Goal: Answer question/provide support: Share knowledge or assist other users

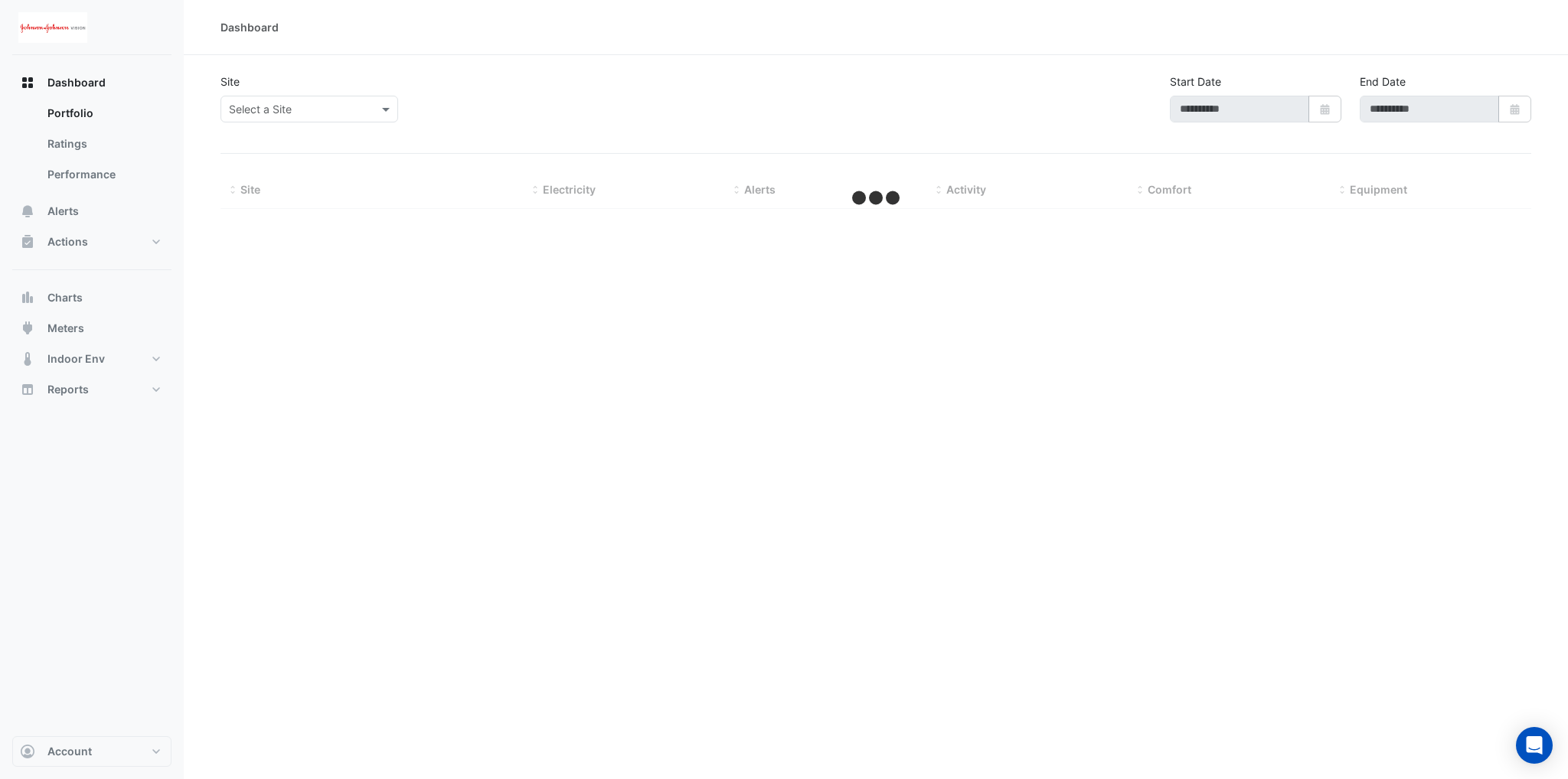
type input "**********"
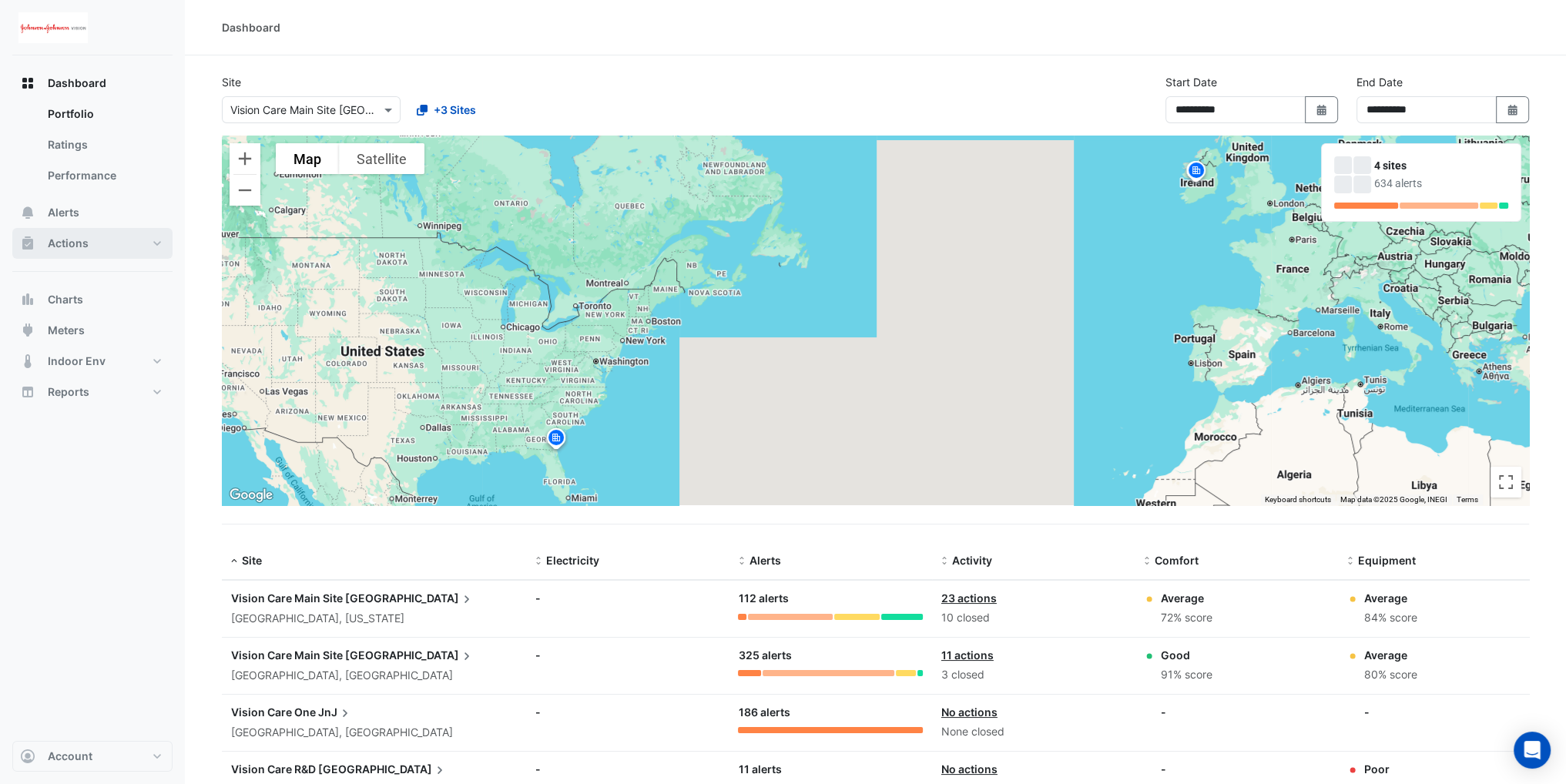
click at [68, 239] on span "Actions" at bounding box center [68, 243] width 41 height 15
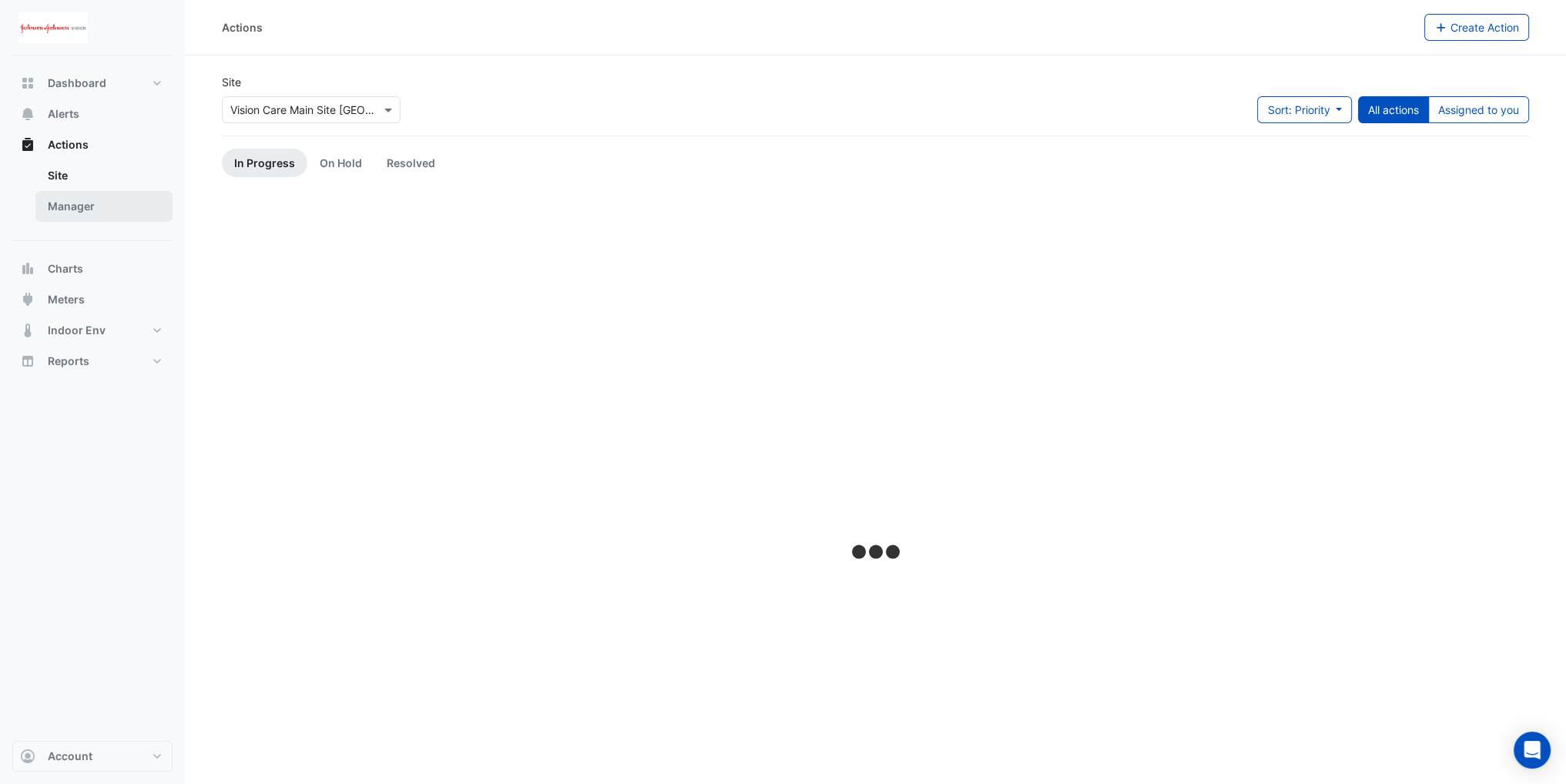
click at [96, 211] on link "Manager" at bounding box center [104, 206] width 137 height 31
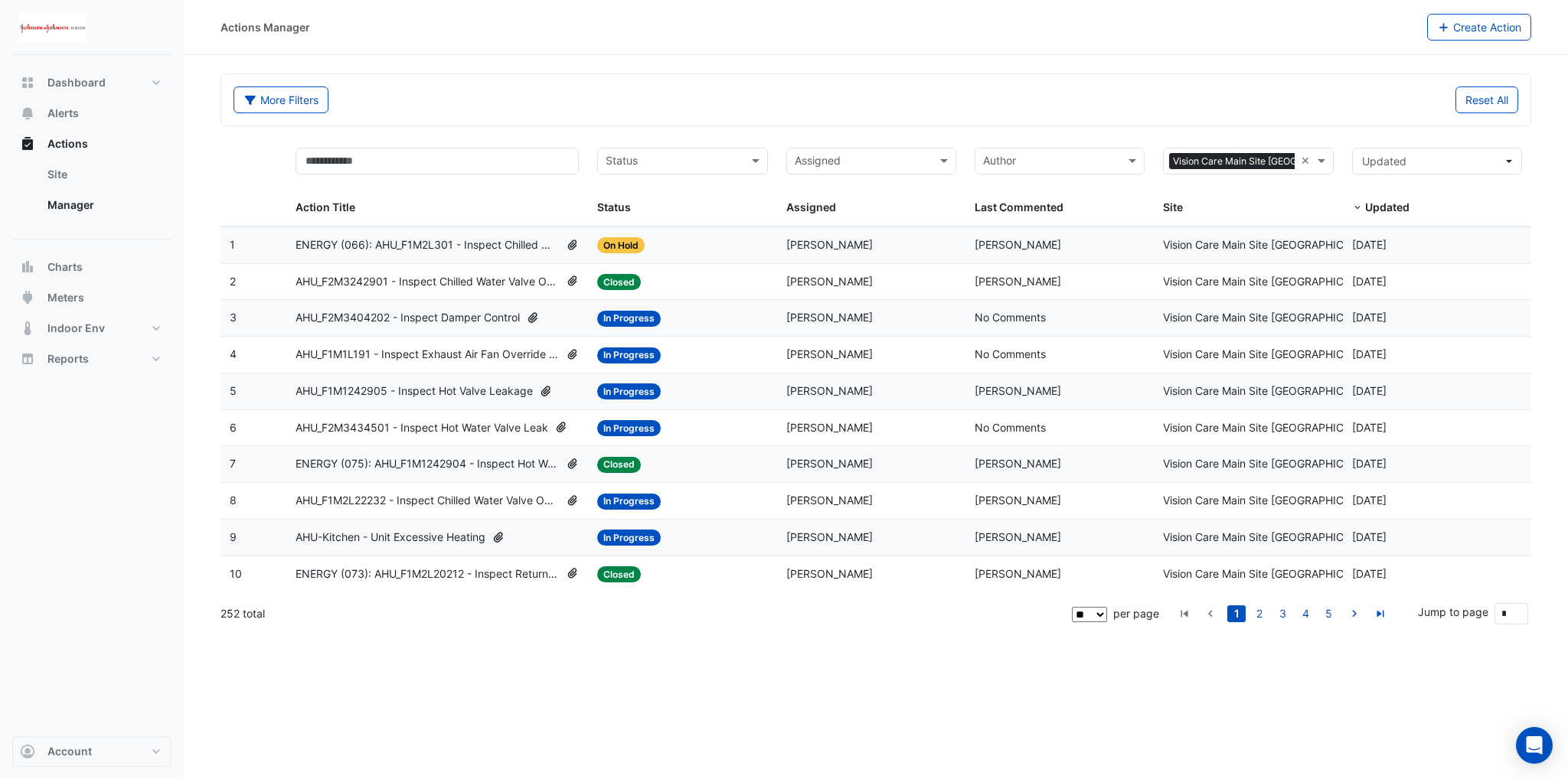
click at [438, 319] on span "AHU_F2M3404202 - Inspect Damper Control" at bounding box center [407, 318] width 224 height 18
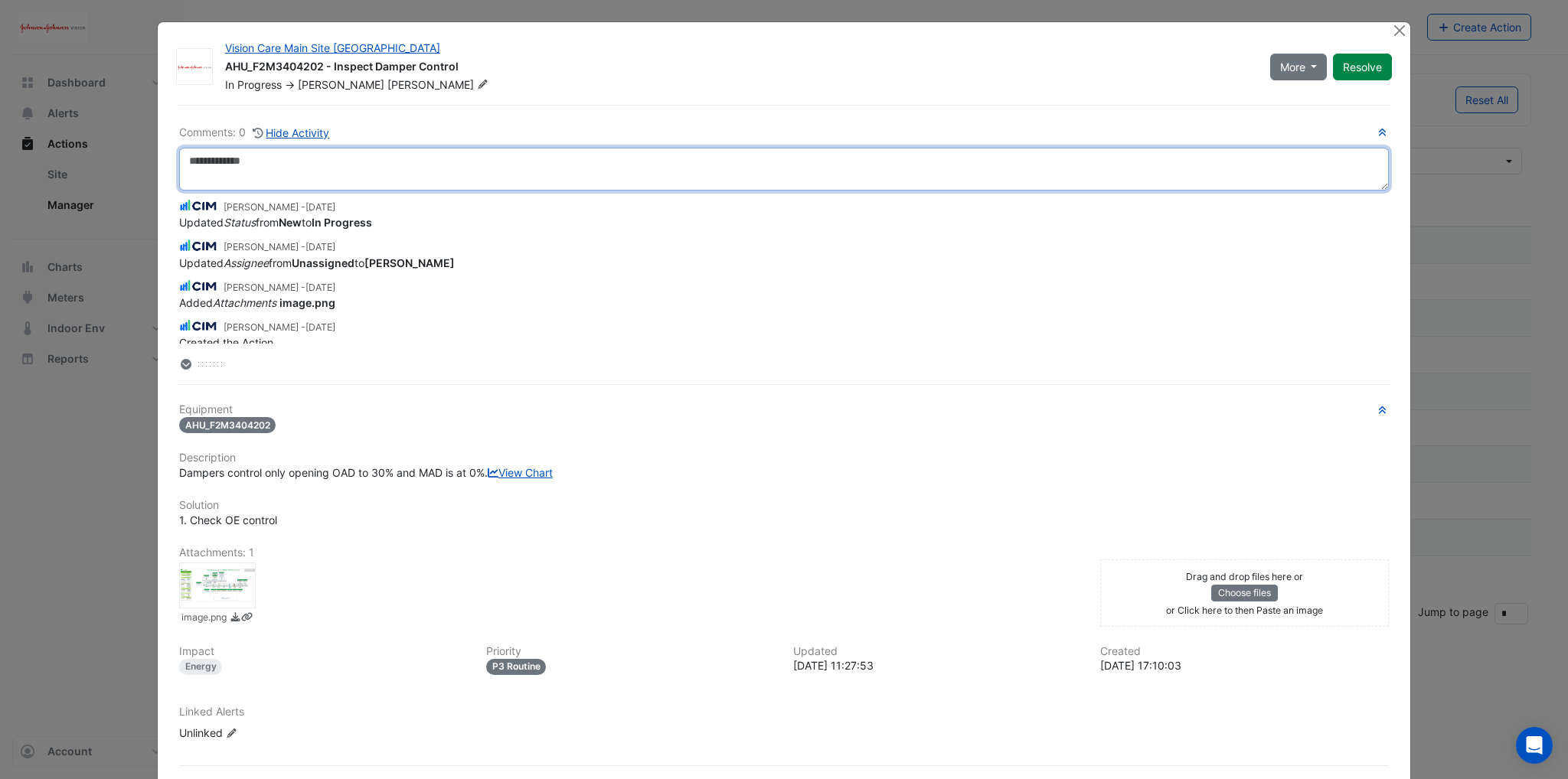
click at [290, 152] on textarea at bounding box center [783, 169] width 1209 height 43
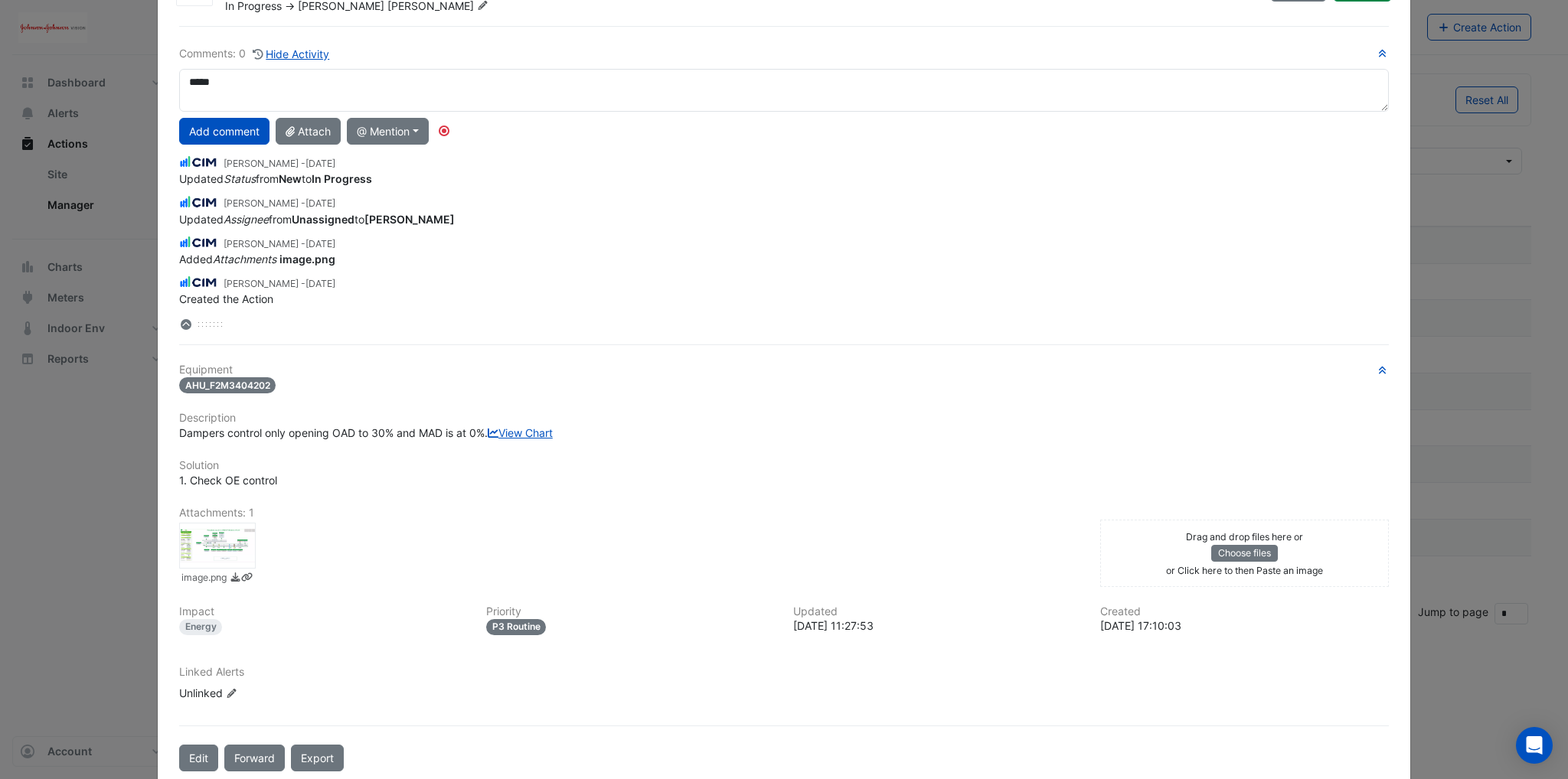
scroll to position [133, 0]
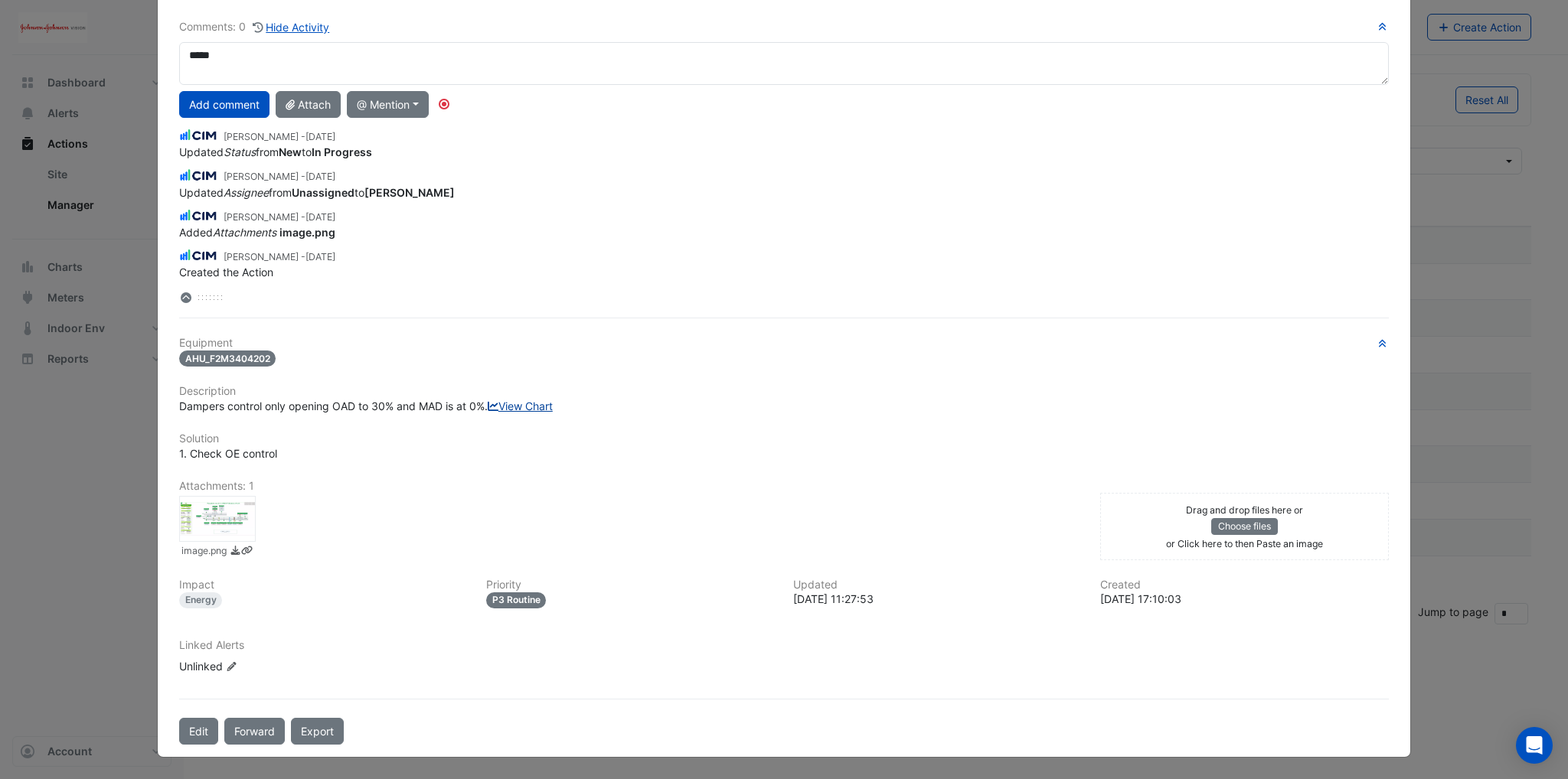
click at [488, 408] on link "View Chart" at bounding box center [520, 406] width 65 height 13
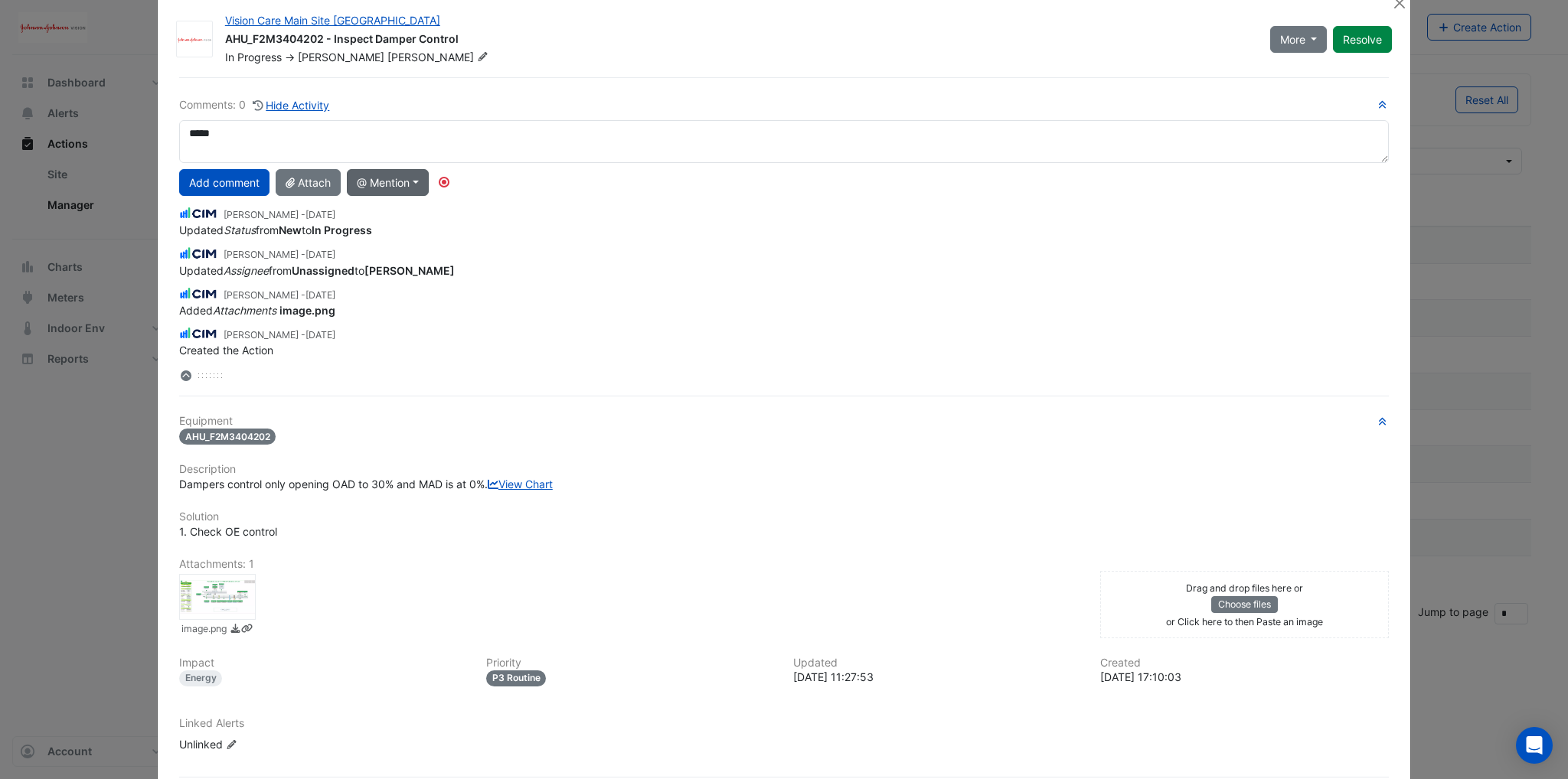
scroll to position [0, 0]
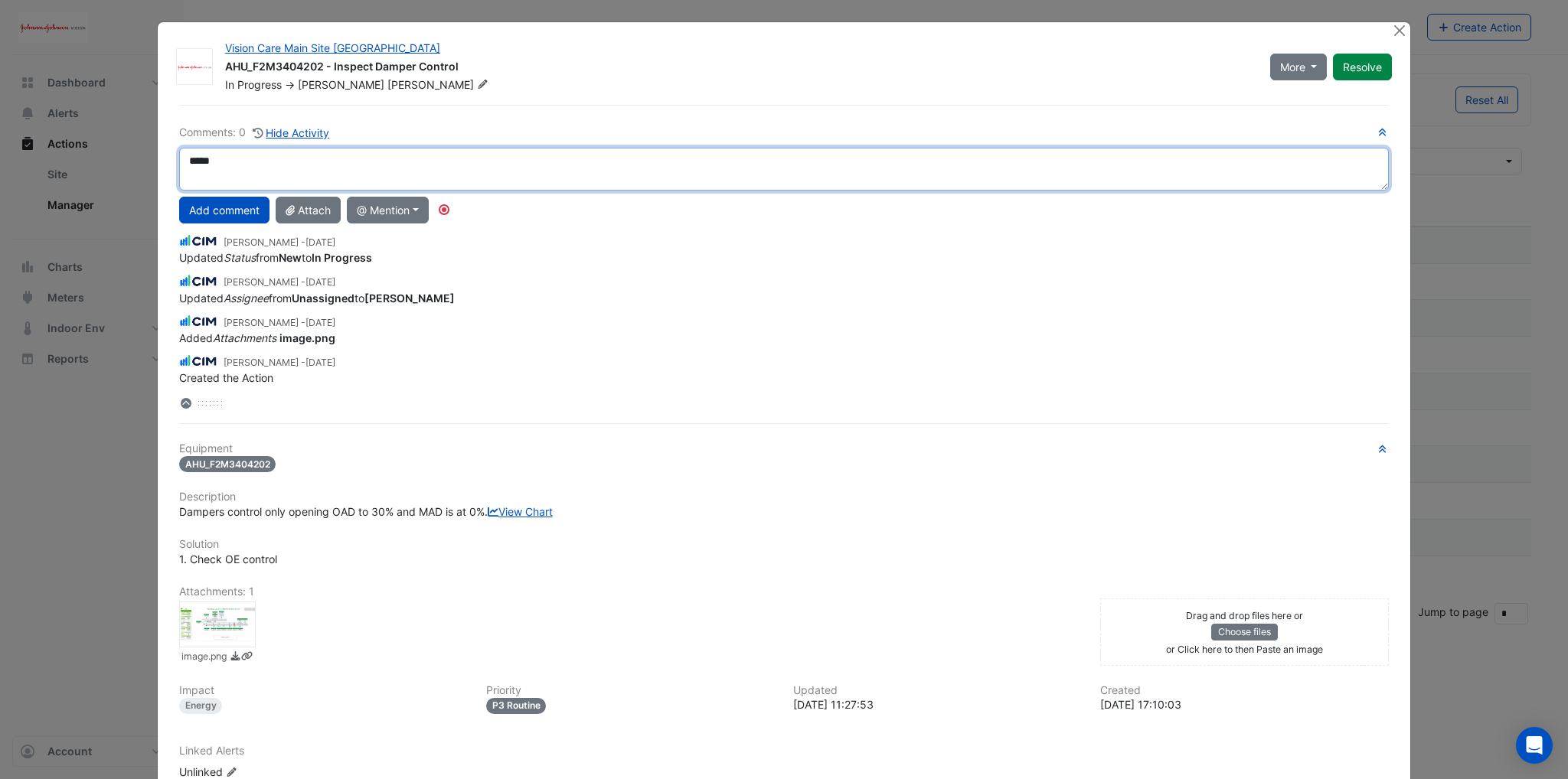
click at [245, 159] on textarea "*****" at bounding box center [783, 169] width 1209 height 43
drag, startPoint x: 245, startPoint y: 159, endPoint x: 182, endPoint y: 162, distance: 63.1
click at [182, 162] on textarea "*****" at bounding box center [783, 169] width 1209 height 43
type textarea "*********"
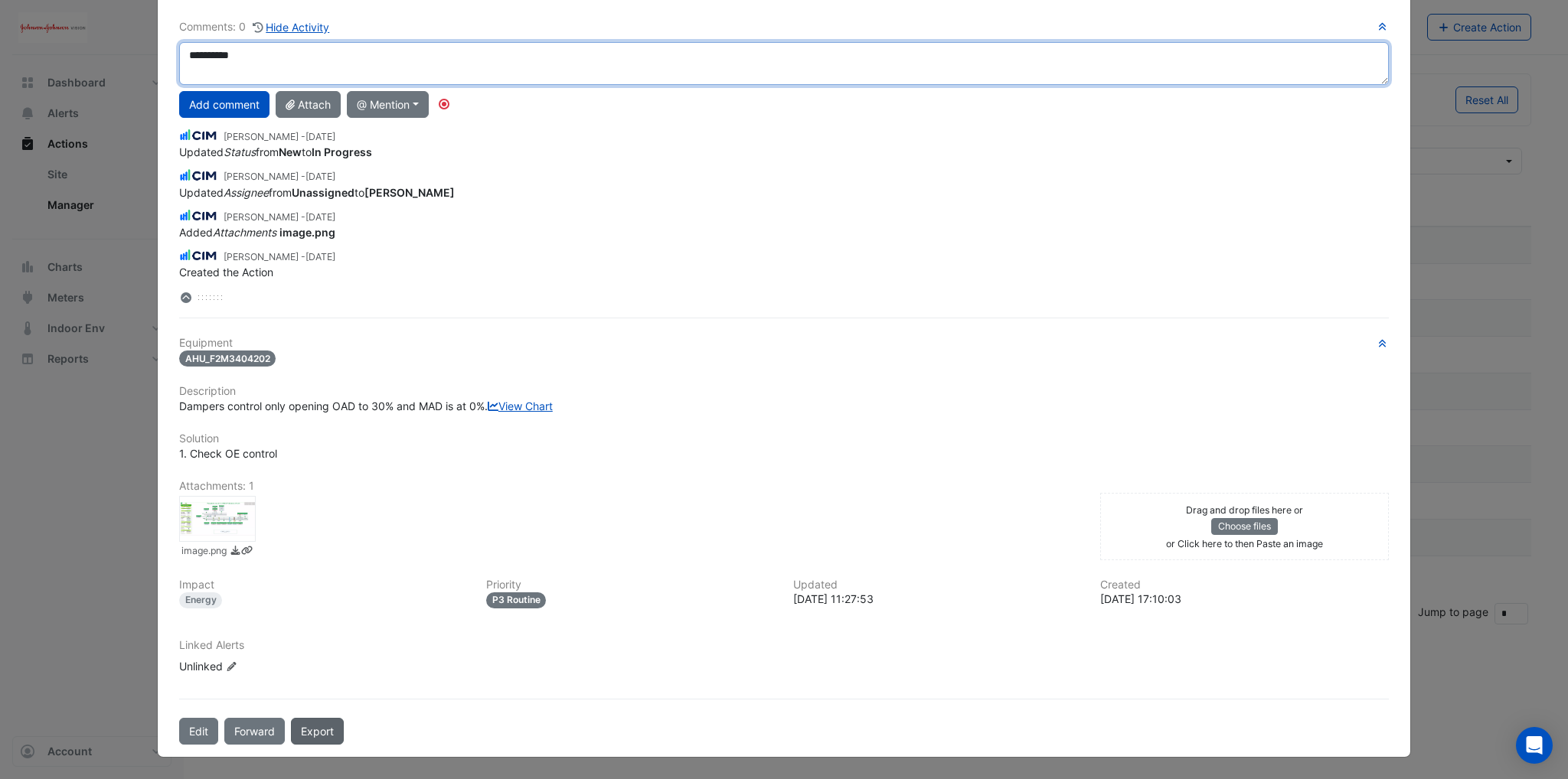
scroll to position [133, 0]
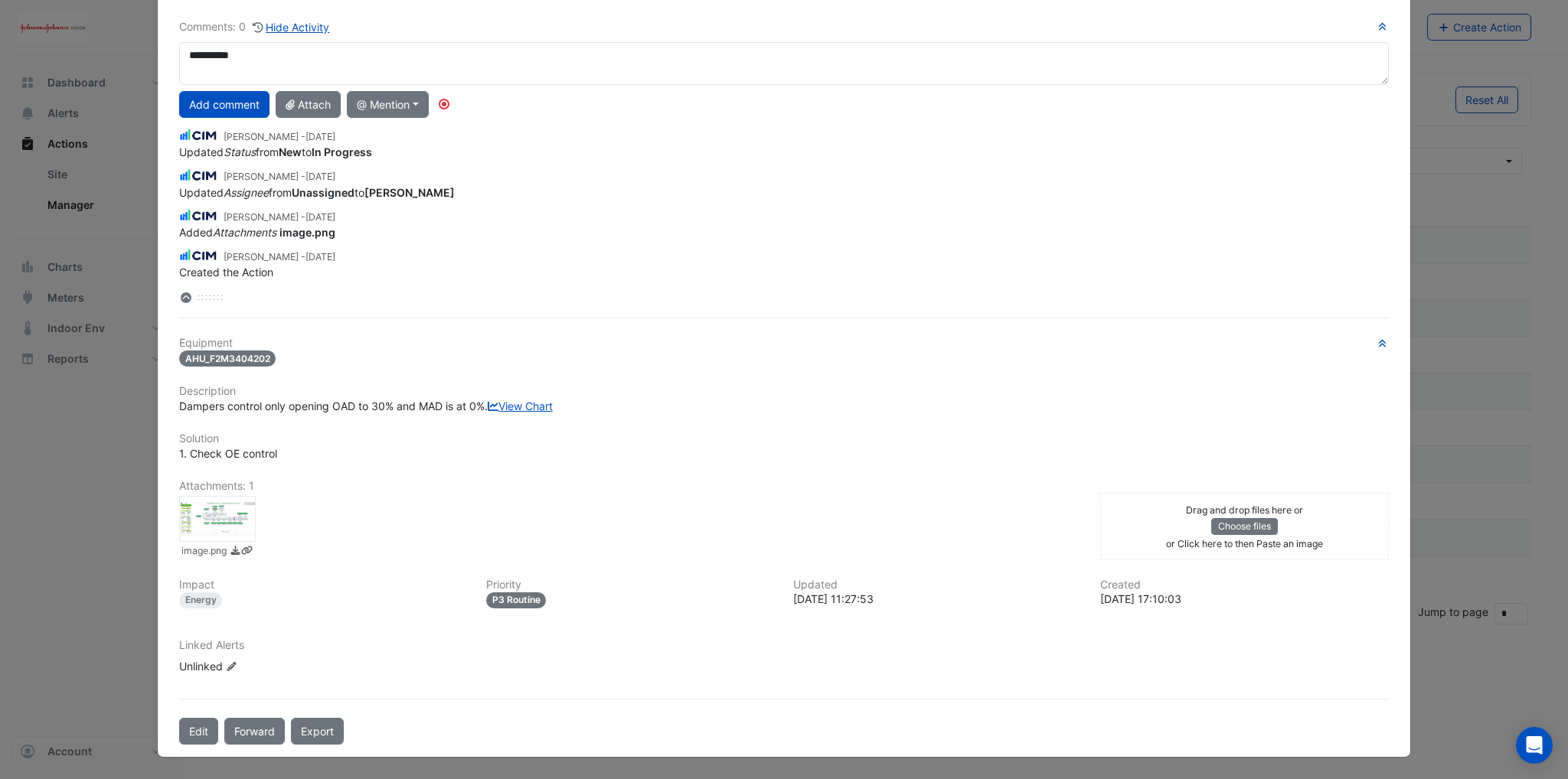
click at [1145, 523] on div "Drag and drop files here or Choose files or Click here to then Paste an image" at bounding box center [1244, 527] width 281 height 51
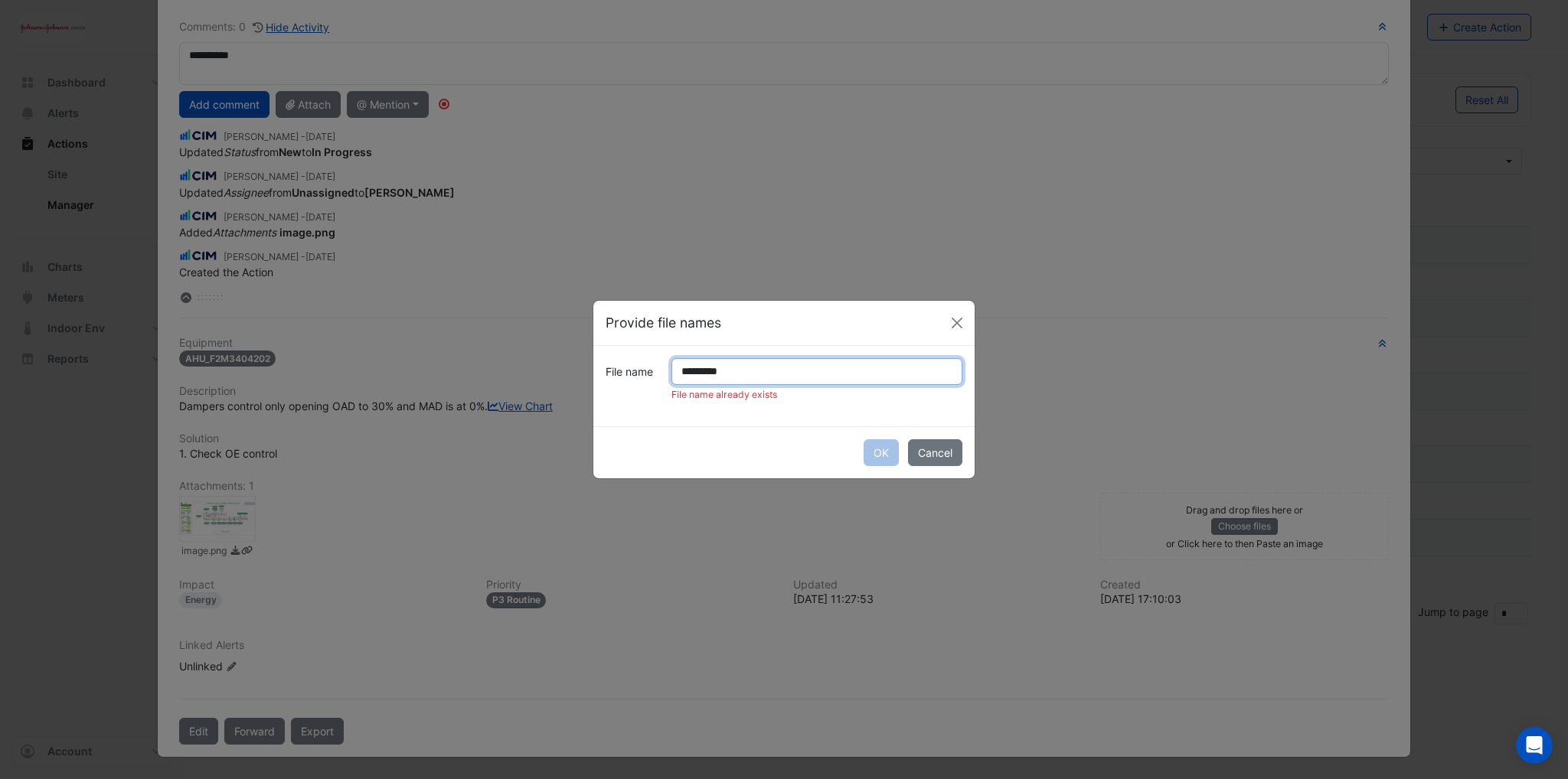
drag, startPoint x: 712, startPoint y: 368, endPoint x: 648, endPoint y: 374, distance: 64.3
click at [648, 374] on div "File name ********* File name already exists" at bounding box center [783, 380] width 375 height 44
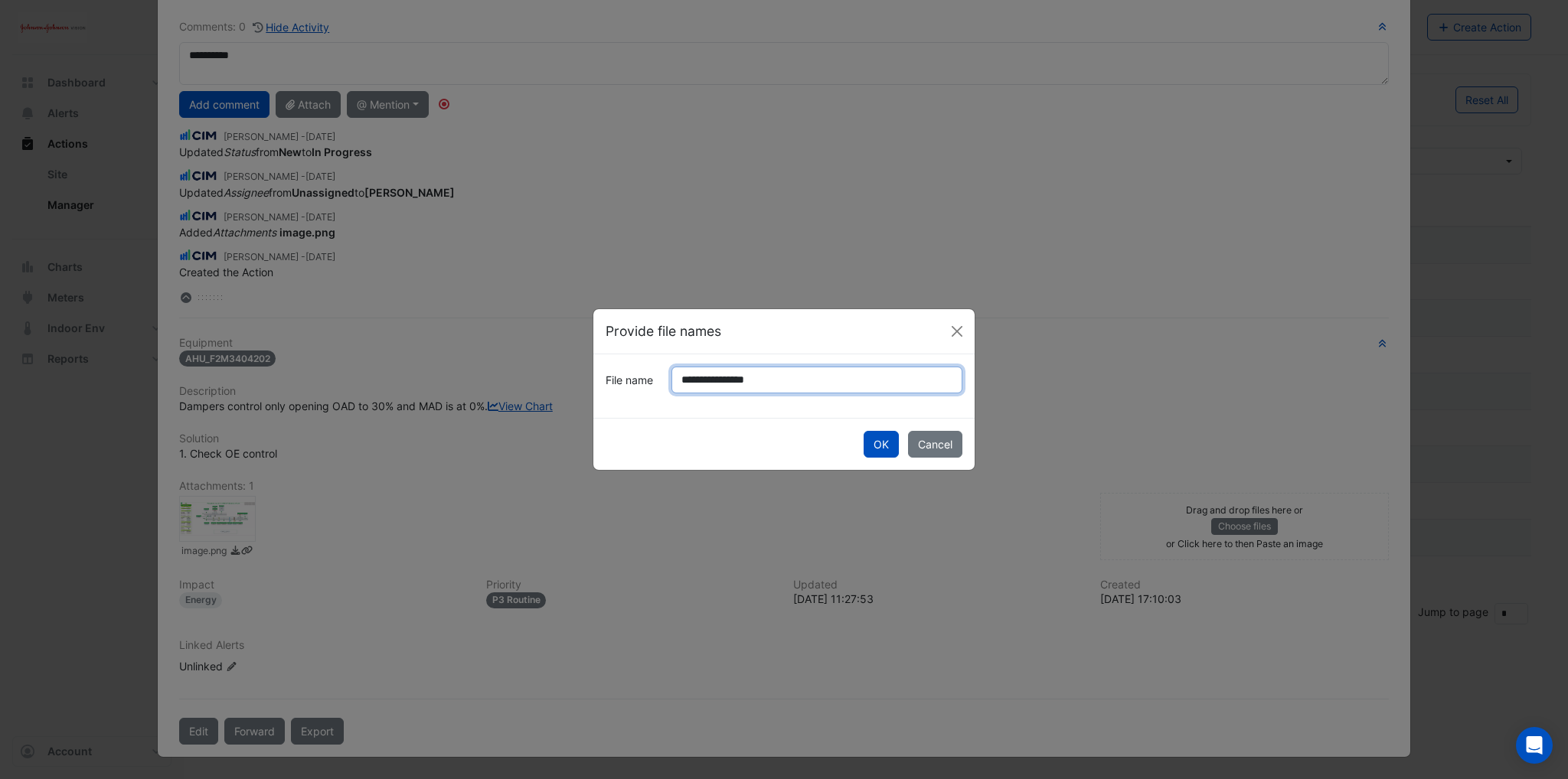
type input "**********"
click at [863, 431] on button "OK" at bounding box center [881, 444] width 35 height 27
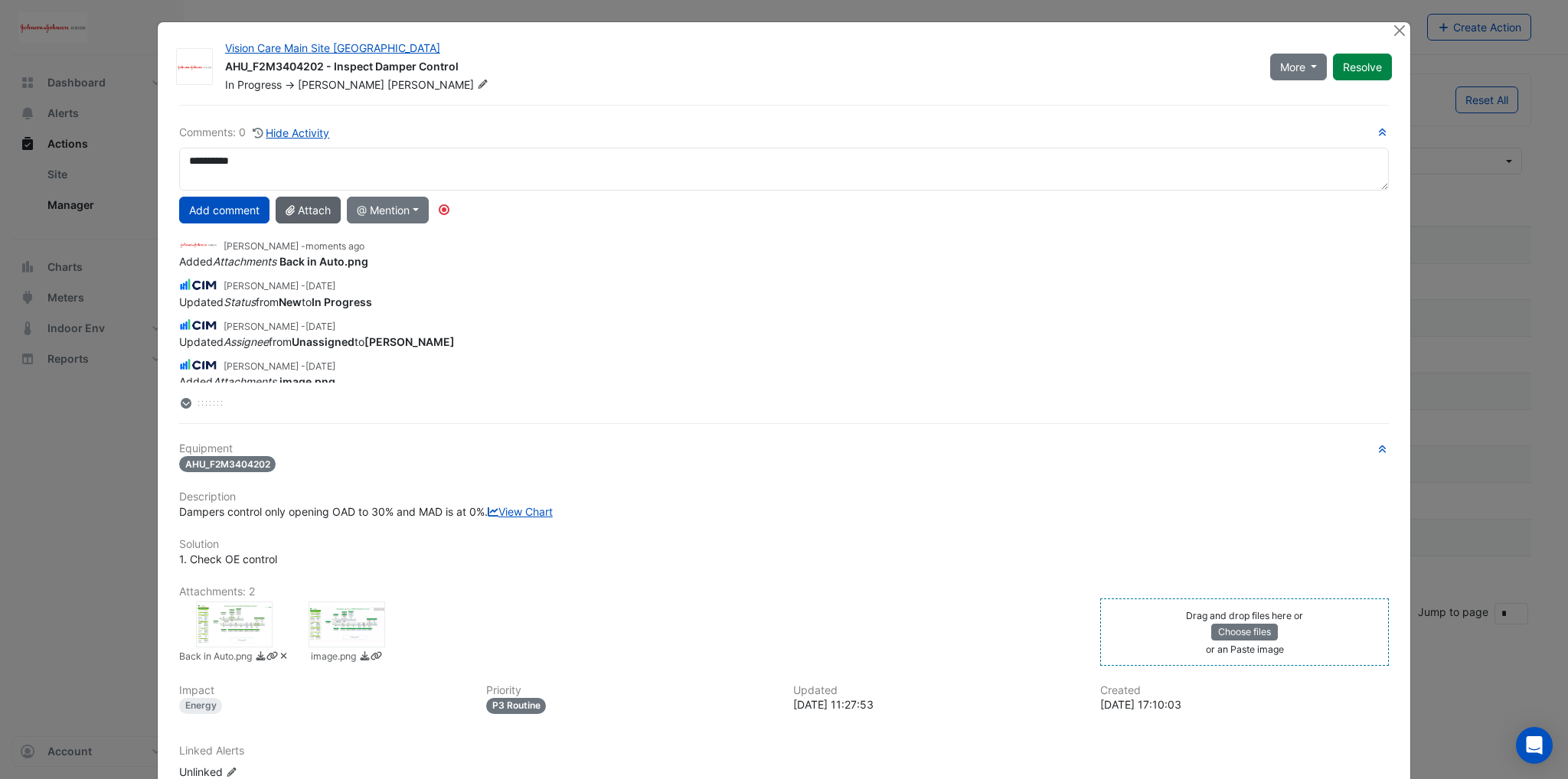
scroll to position [0, 0]
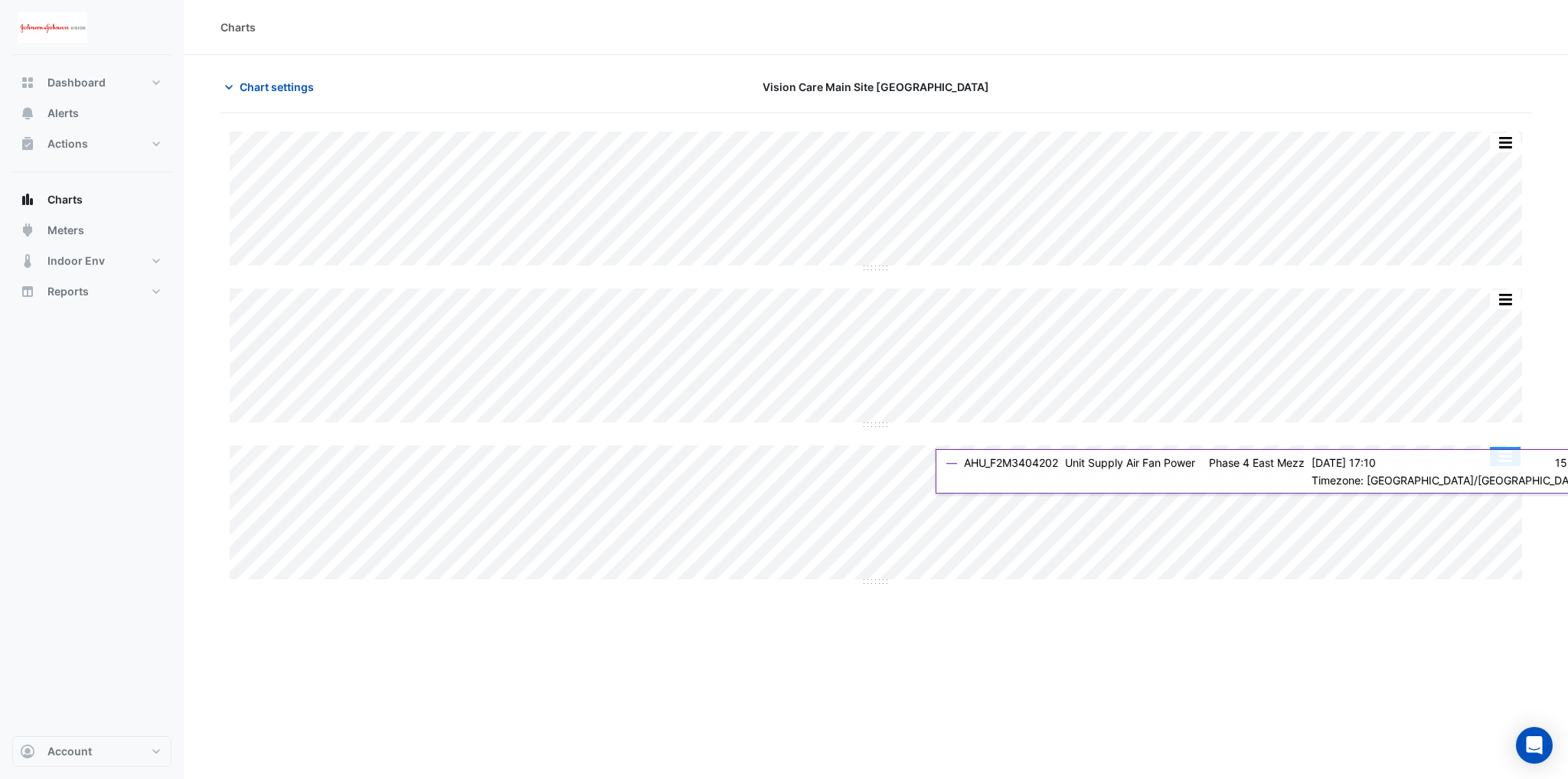
click at [1500, 454] on button "button" at bounding box center [1505, 456] width 31 height 19
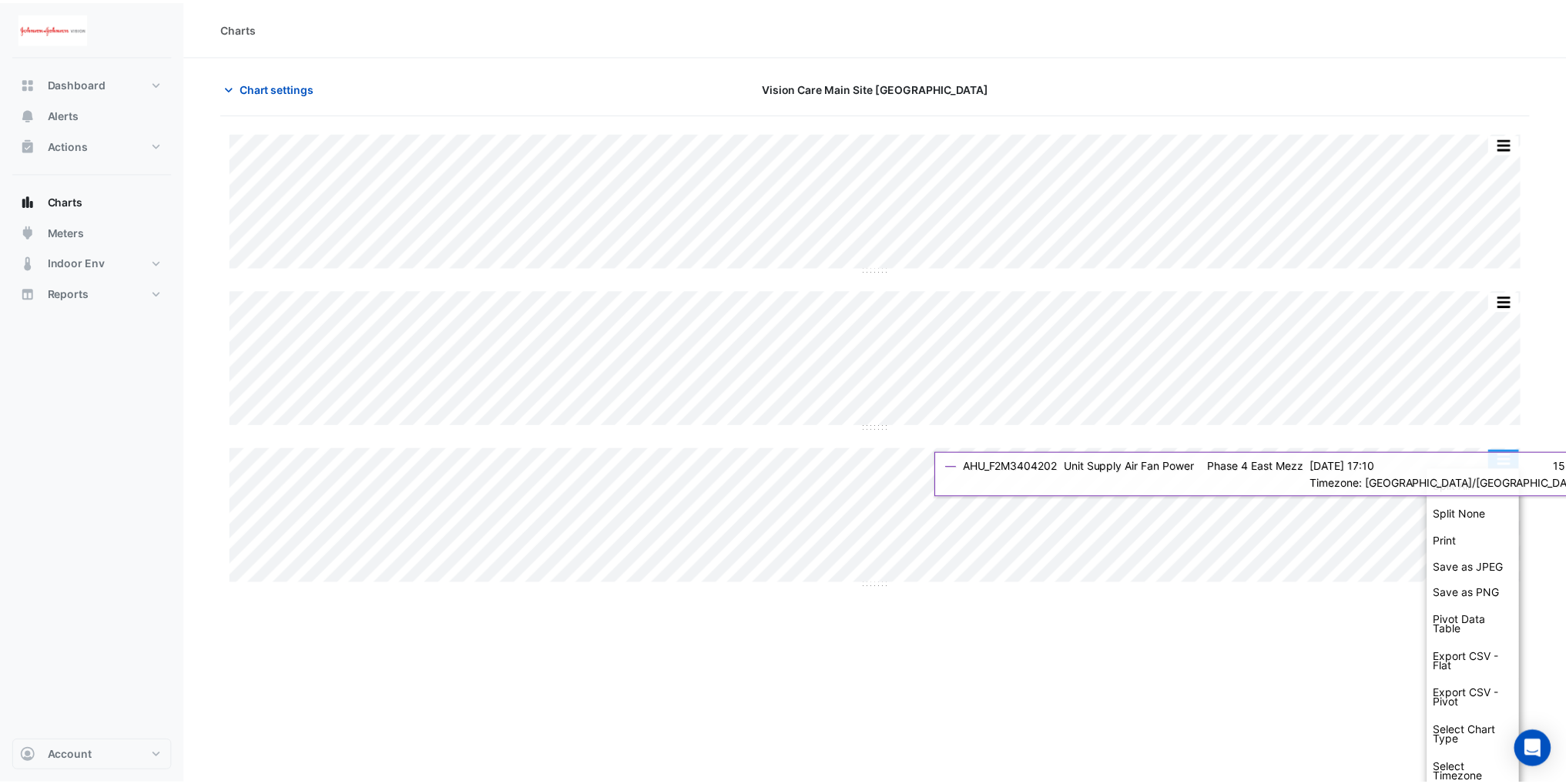
scroll to position [11, 0]
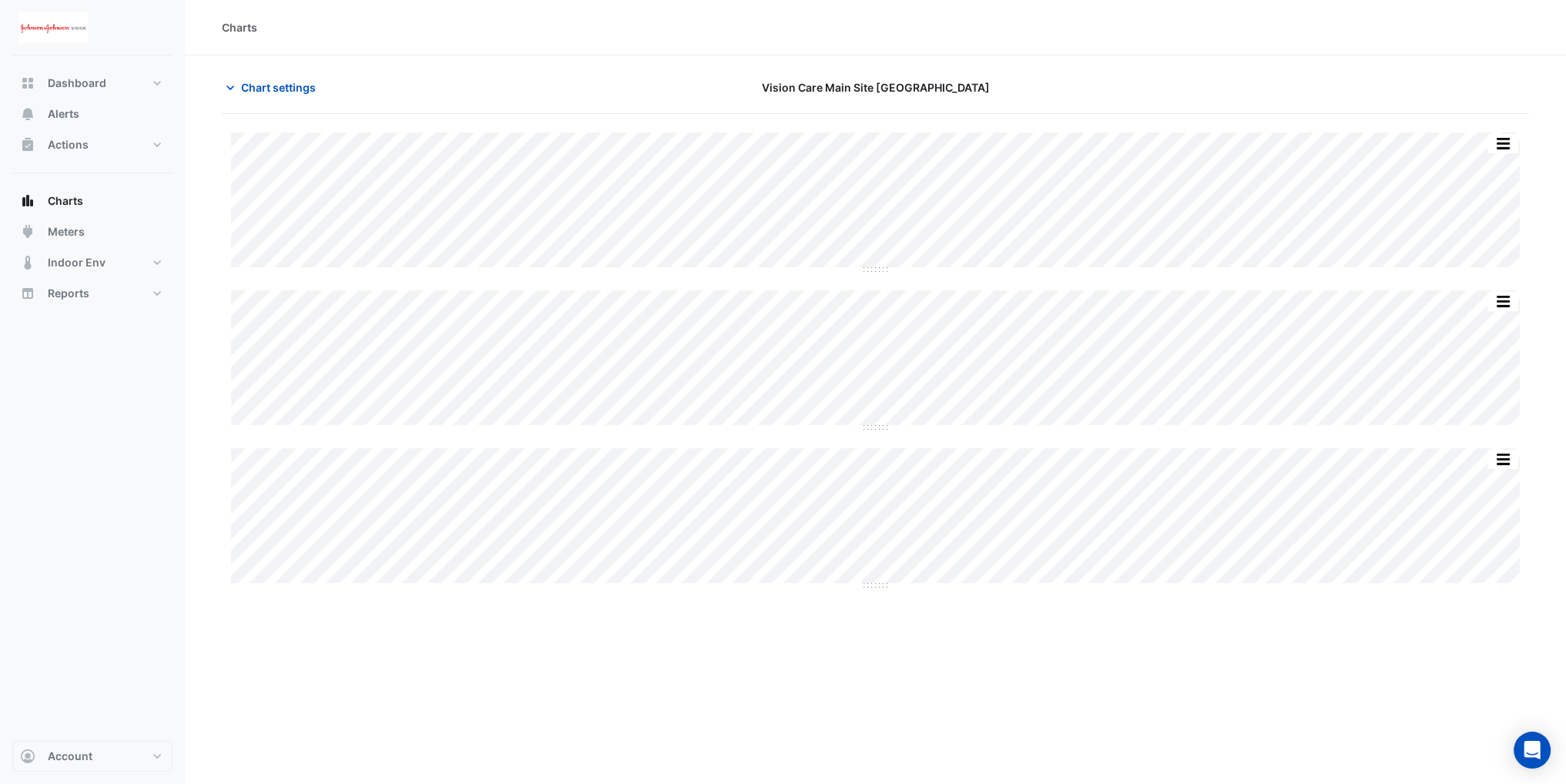
drag, startPoint x: 980, startPoint y: 709, endPoint x: 861, endPoint y: 645, distance: 135.1
click at [980, 709] on div "Charts Chart settings Vision Care Main Site Limerick Split All Split None Print…" at bounding box center [876, 392] width 1382 height 784
click at [225, 86] on icon "button" at bounding box center [230, 88] width 15 height 15
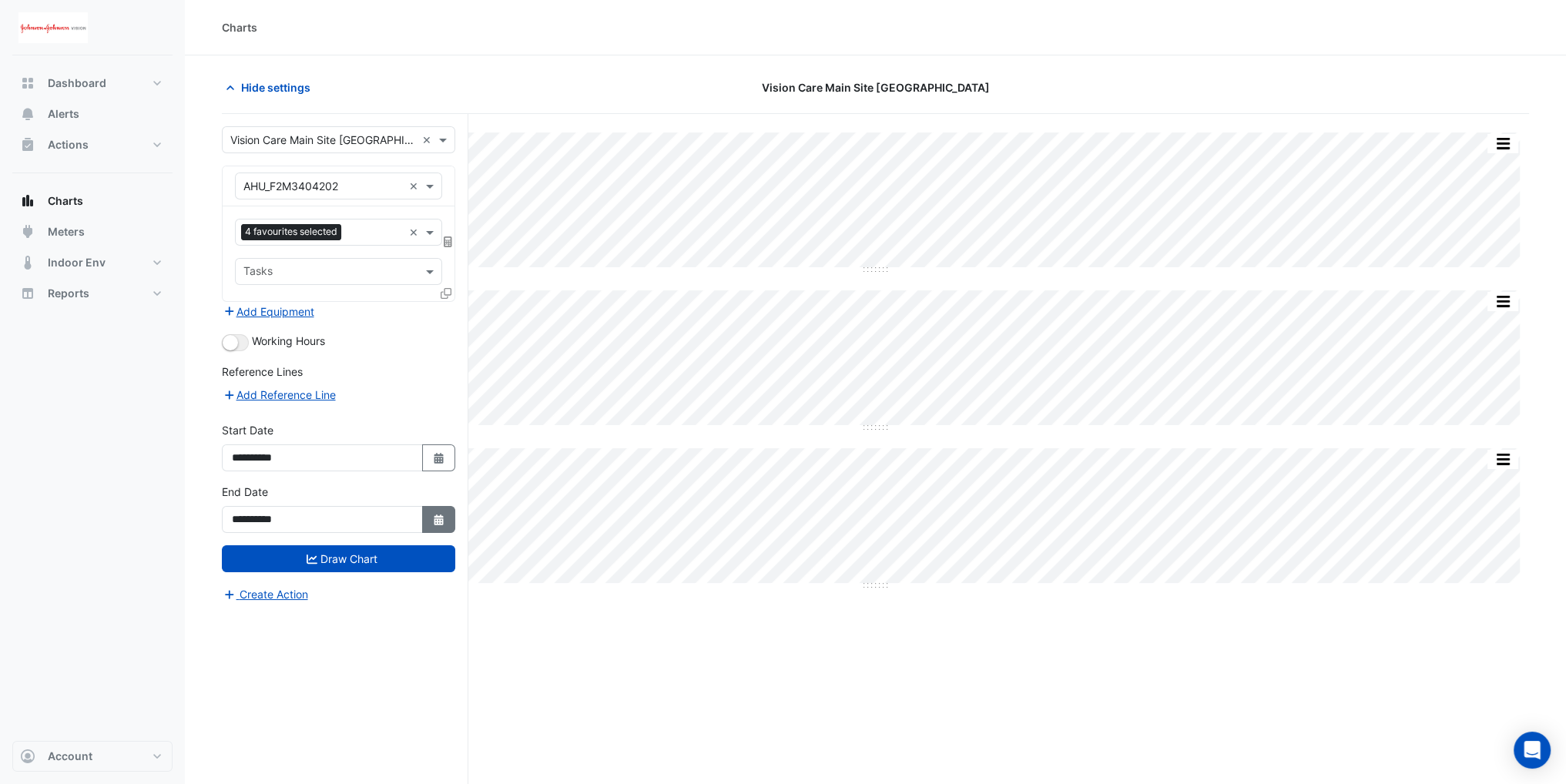
click at [434, 517] on icon "Select Date" at bounding box center [438, 519] width 14 height 11
select select "*"
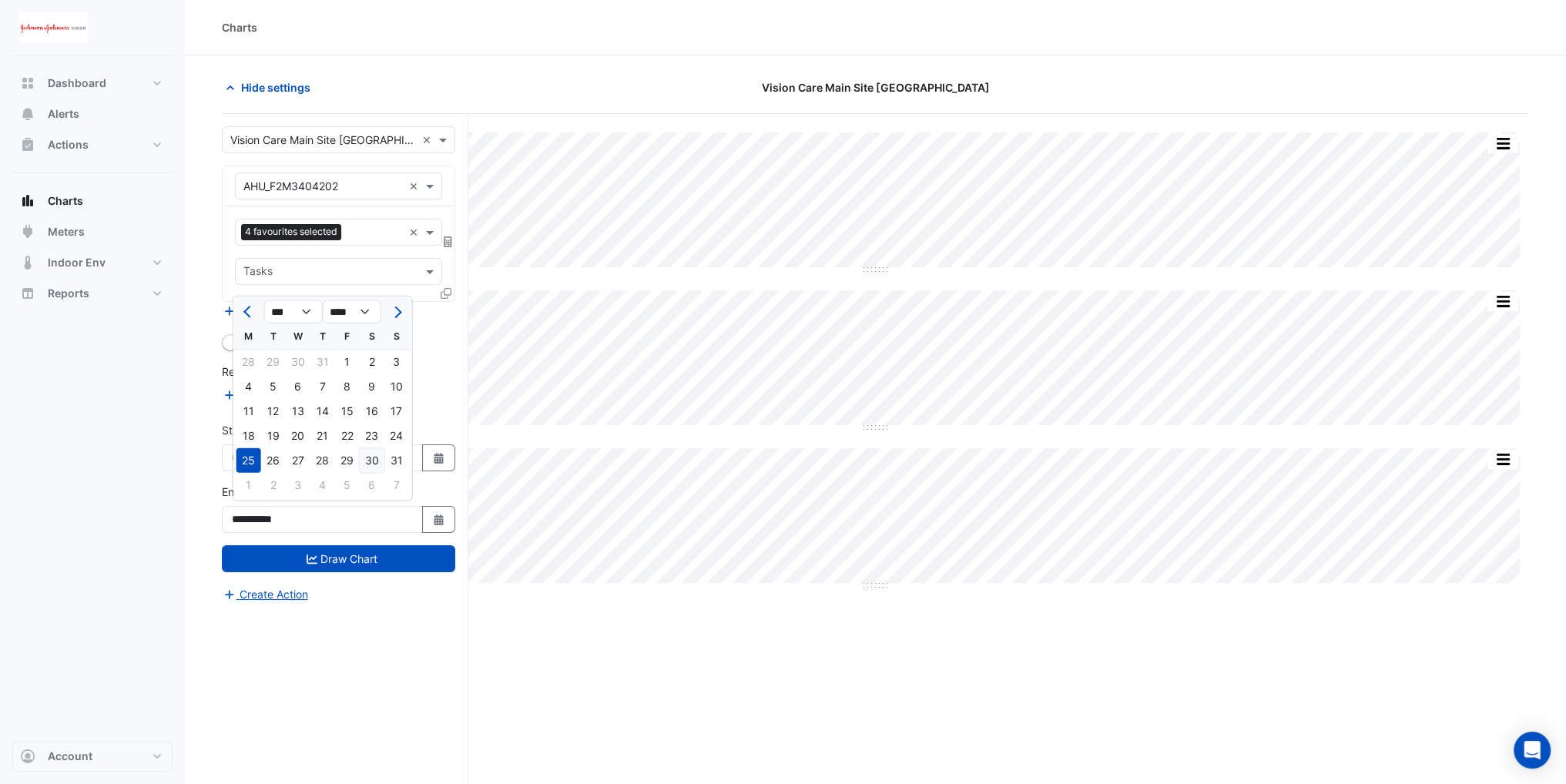
click at [375, 456] on div "30" at bounding box center [372, 460] width 24 height 24
type input "**********"
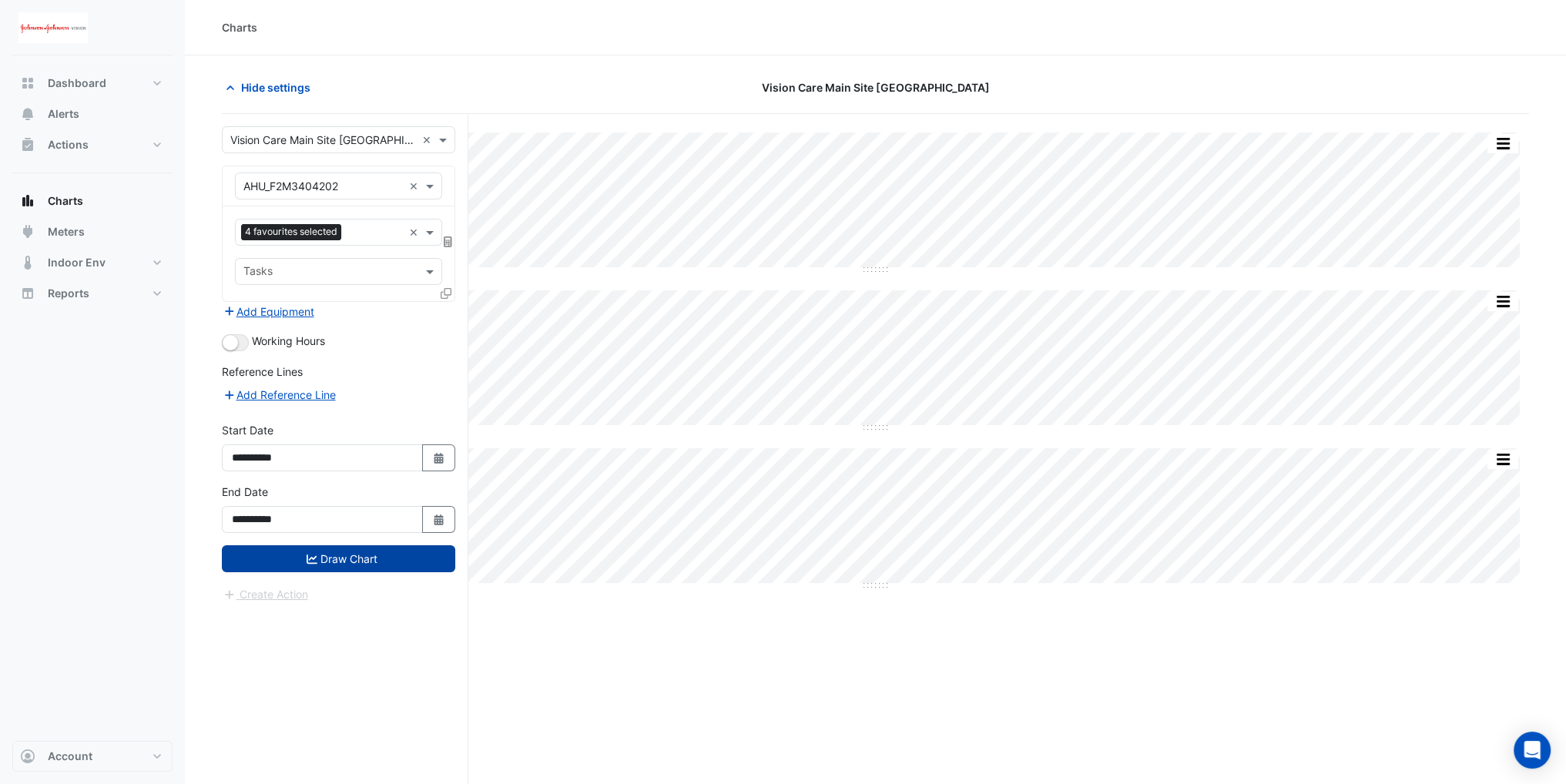
click at [375, 545] on button "Draw Chart" at bounding box center [339, 558] width 234 height 27
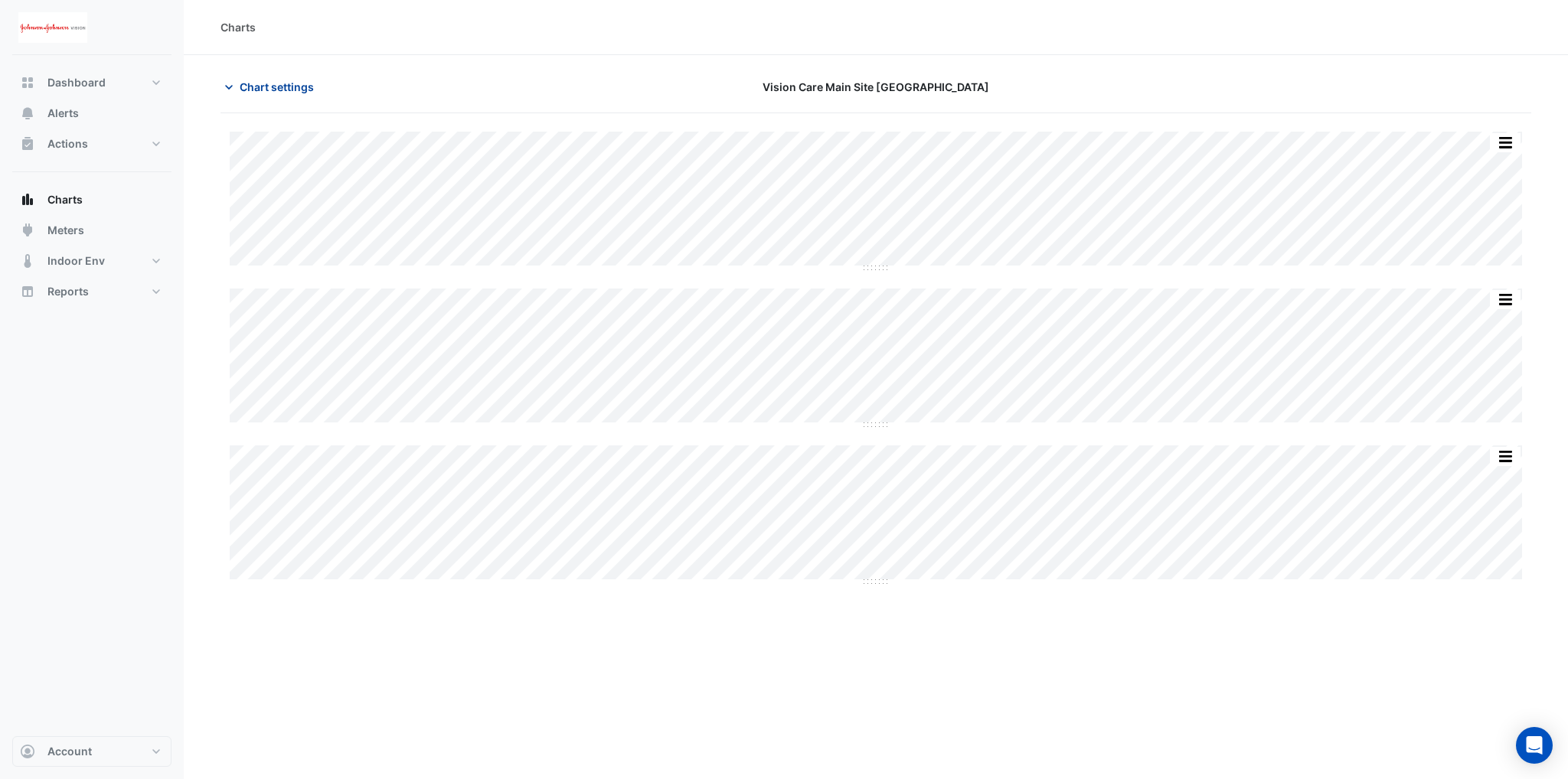
click at [236, 91] on button "Chart settings" at bounding box center [272, 86] width 103 height 27
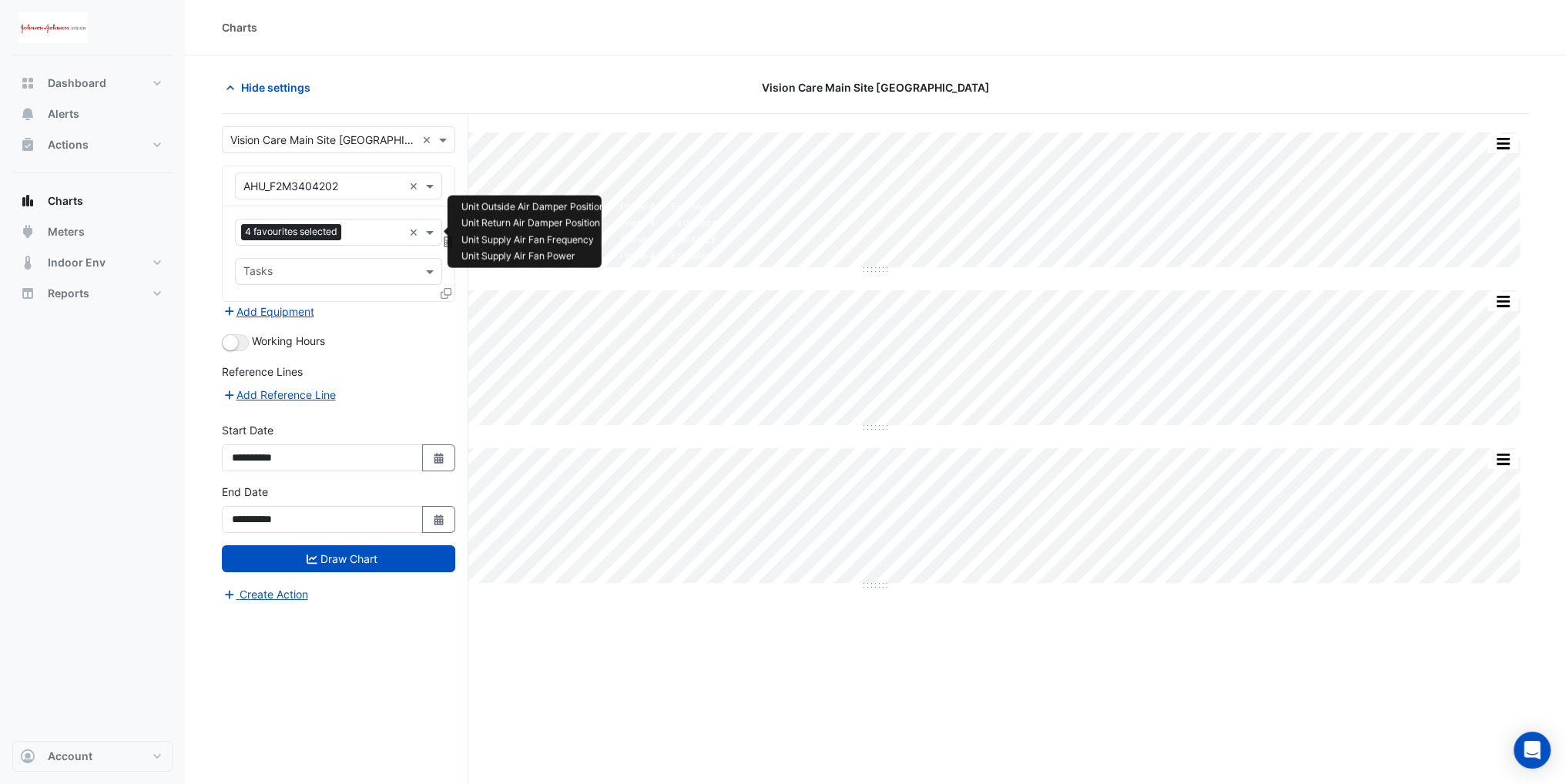
click at [340, 232] on span "4 favourites selected" at bounding box center [291, 231] width 100 height 15
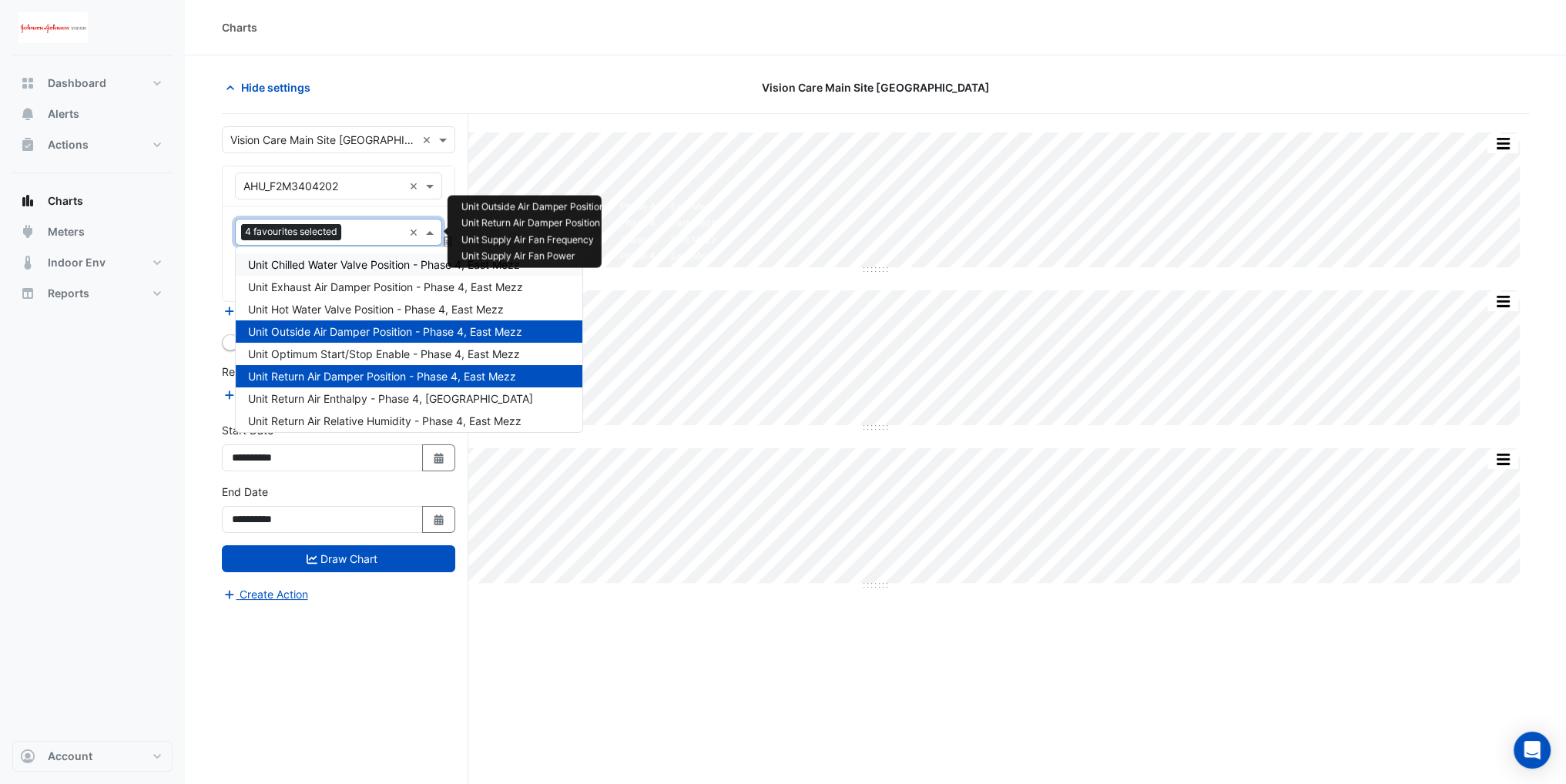
click at [340, 264] on span "Unit Chilled Water Valve Position - Phase 4, East Mezz" at bounding box center [384, 265] width 272 height 13
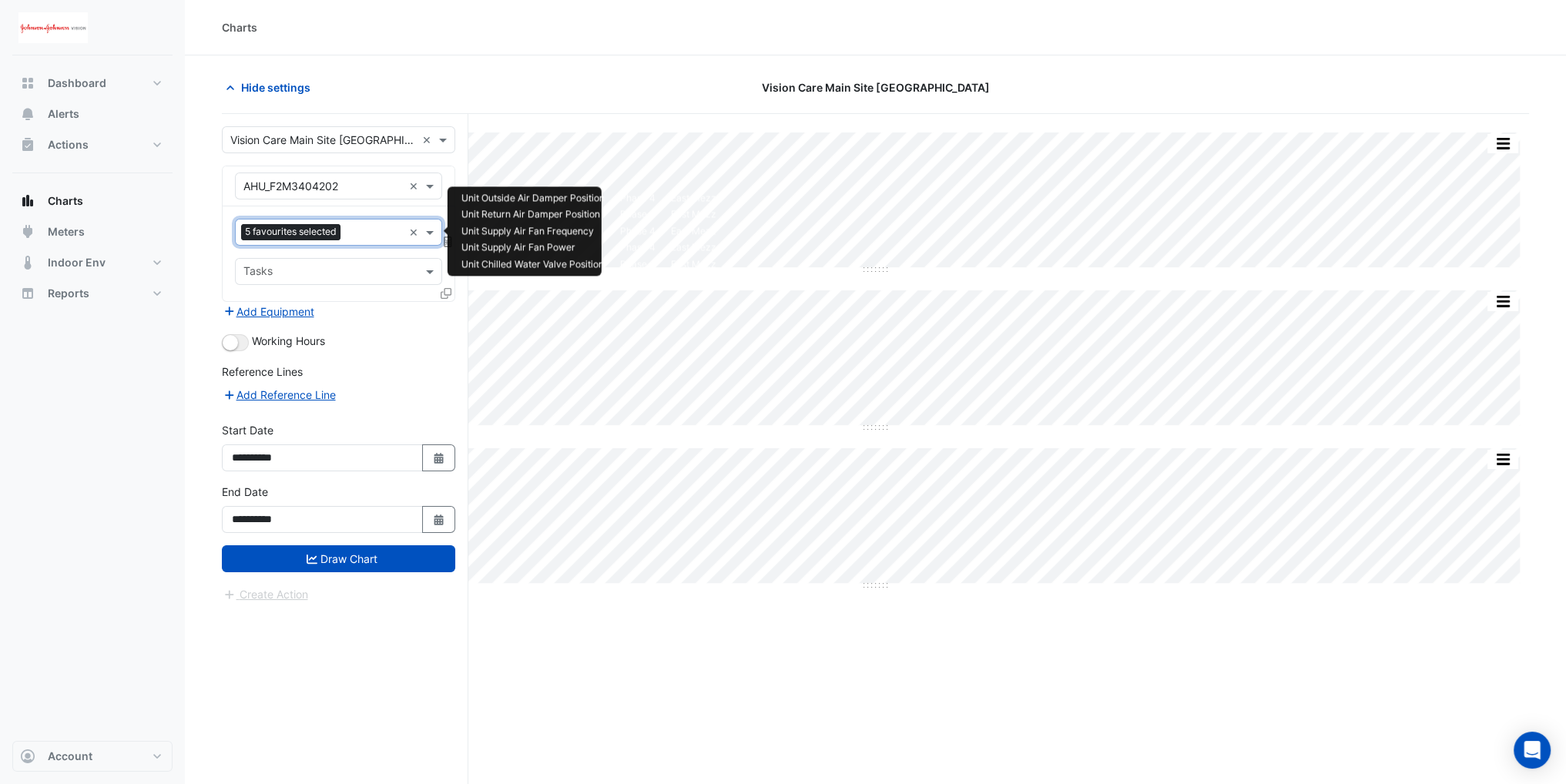
click at [354, 239] on input "text" at bounding box center [374, 234] width 56 height 16
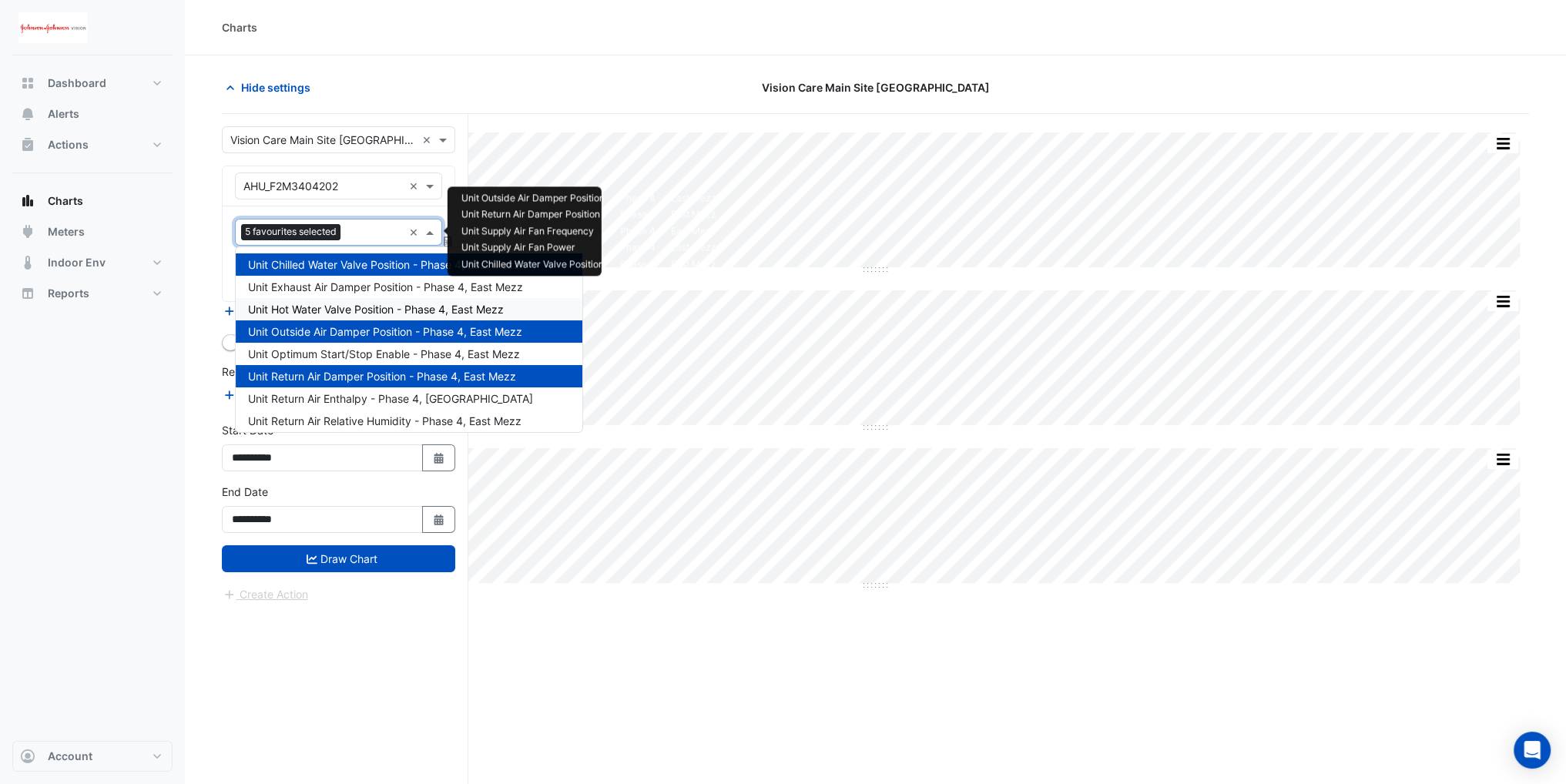
drag, startPoint x: 340, startPoint y: 306, endPoint x: 347, endPoint y: 287, distance: 20.2
click at [339, 306] on span "Unit Hot Water Valve Position - Phase 4, East Mezz" at bounding box center [376, 309] width 256 height 13
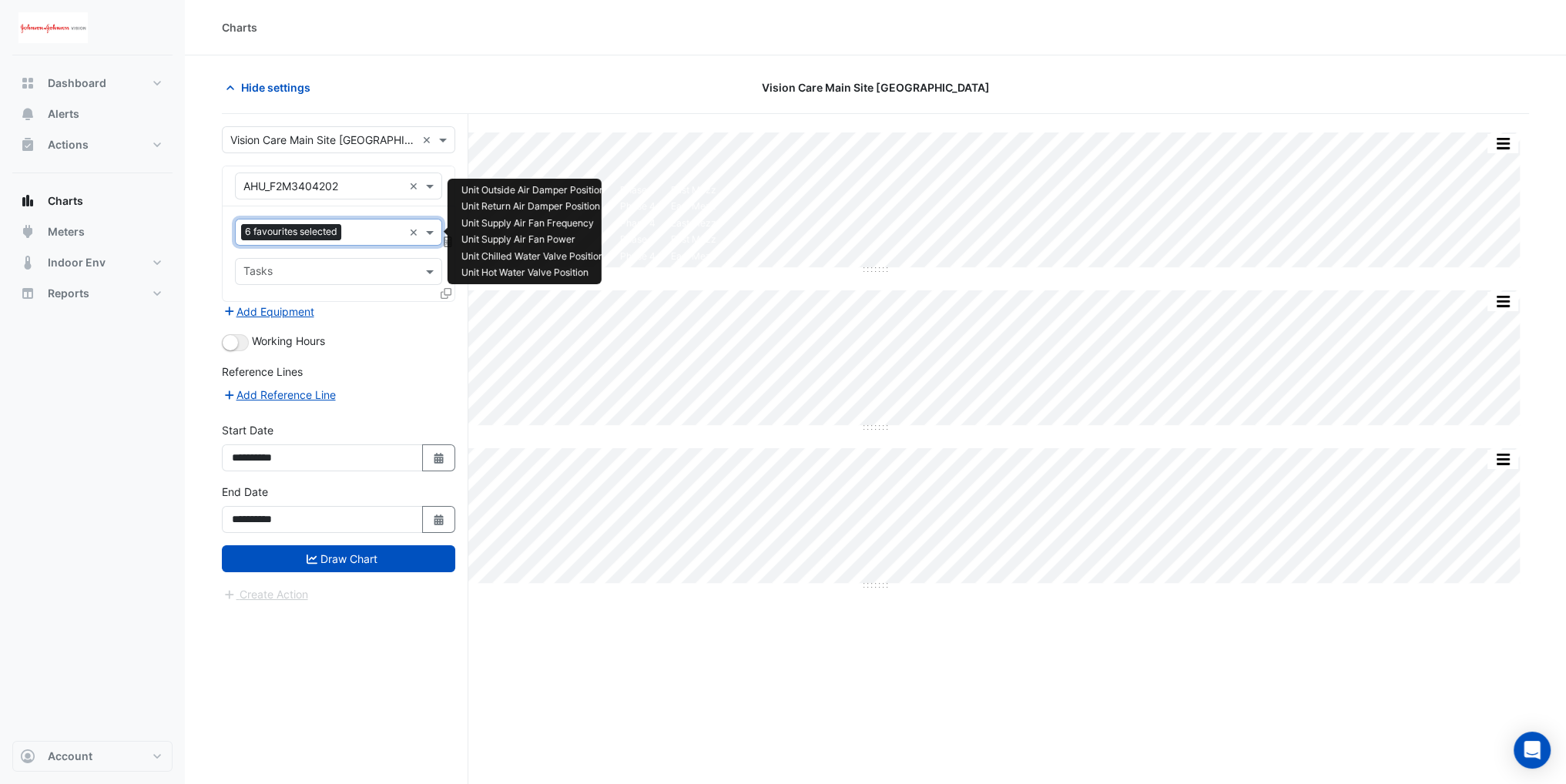
click at [356, 235] on input "text" at bounding box center [375, 234] width 55 height 16
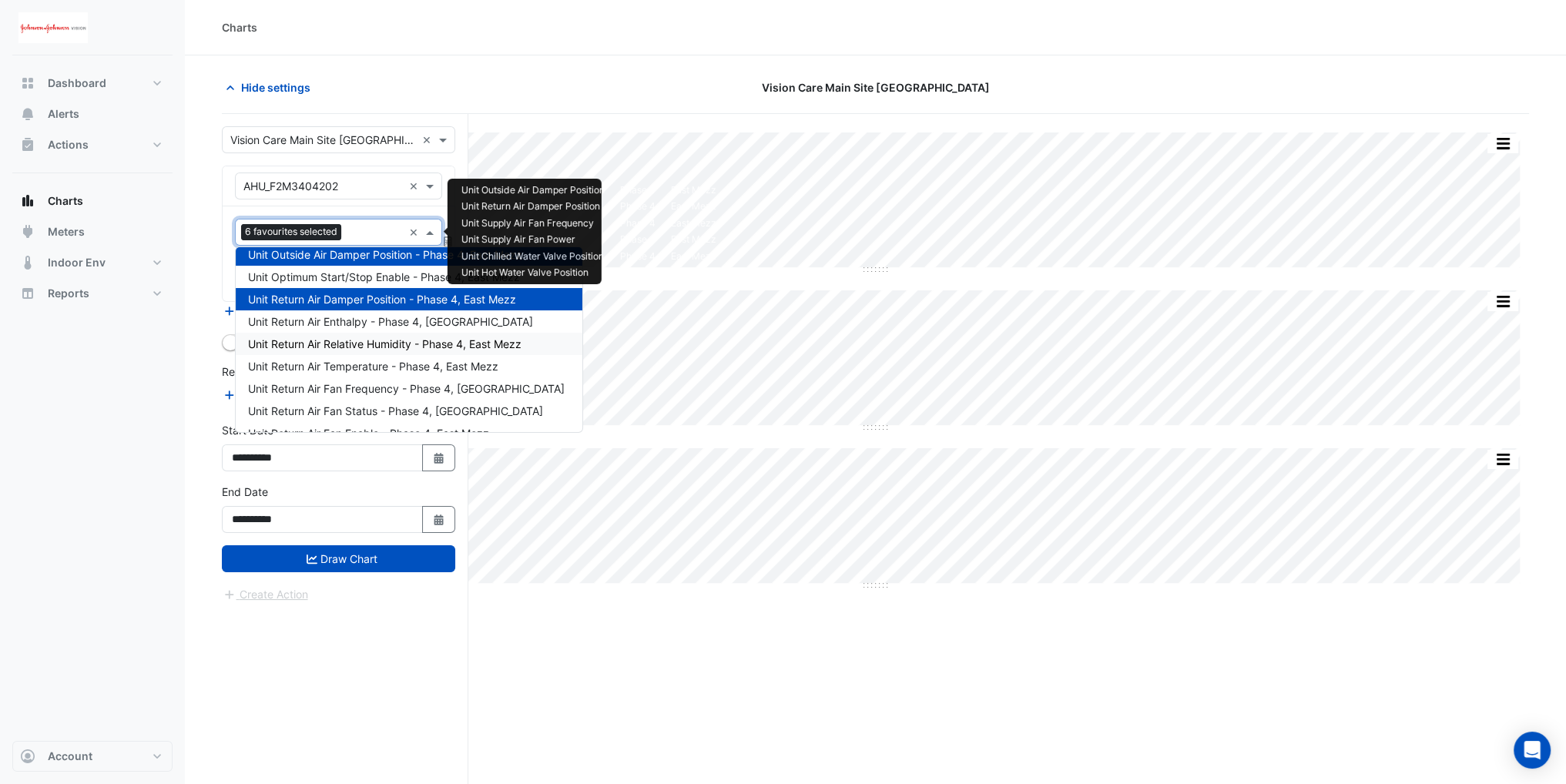
scroll to position [154, 0]
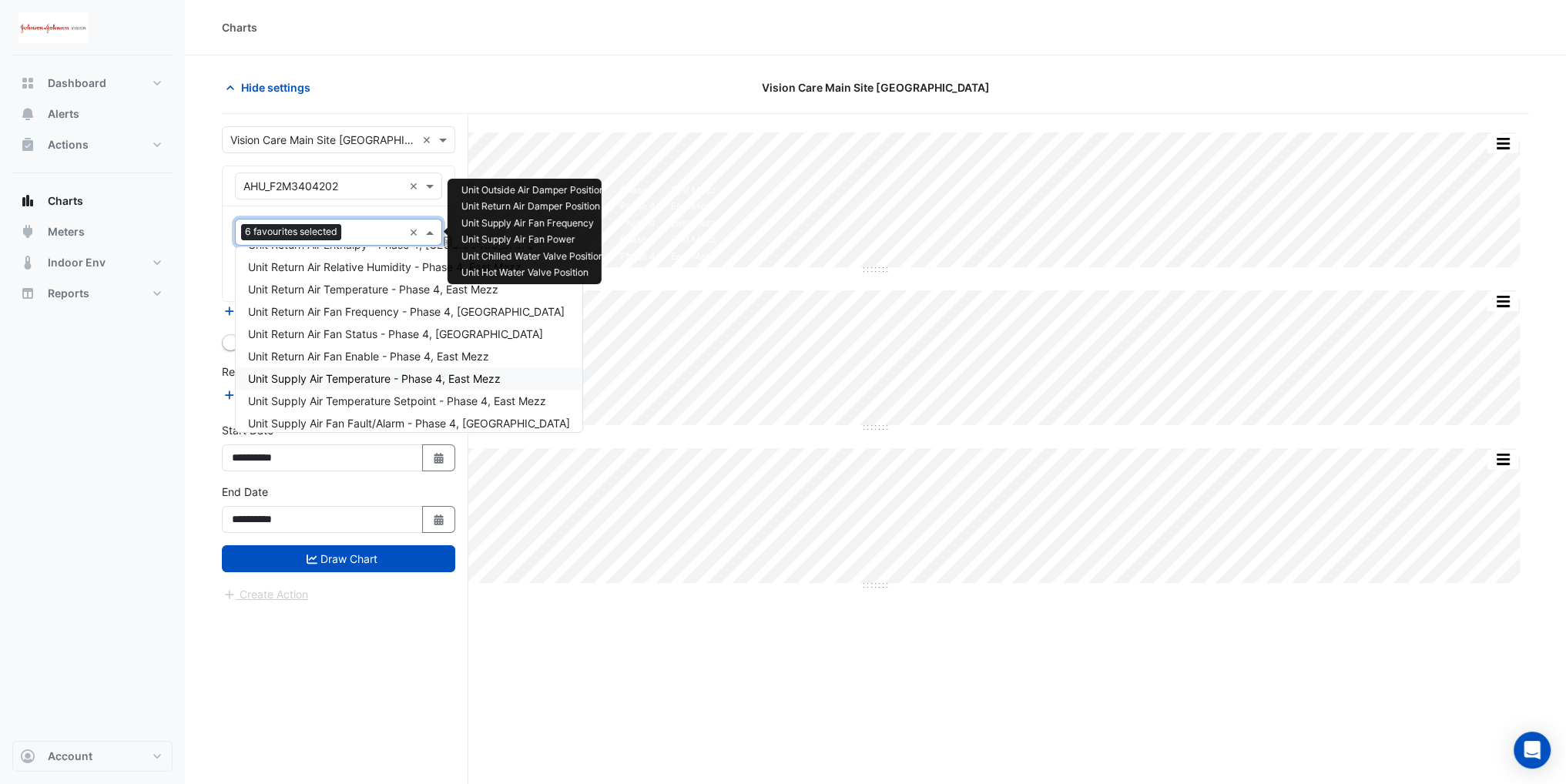
click at [340, 380] on span "Unit Supply Air Temperature - Phase 4, East Mezz" at bounding box center [374, 378] width 252 height 13
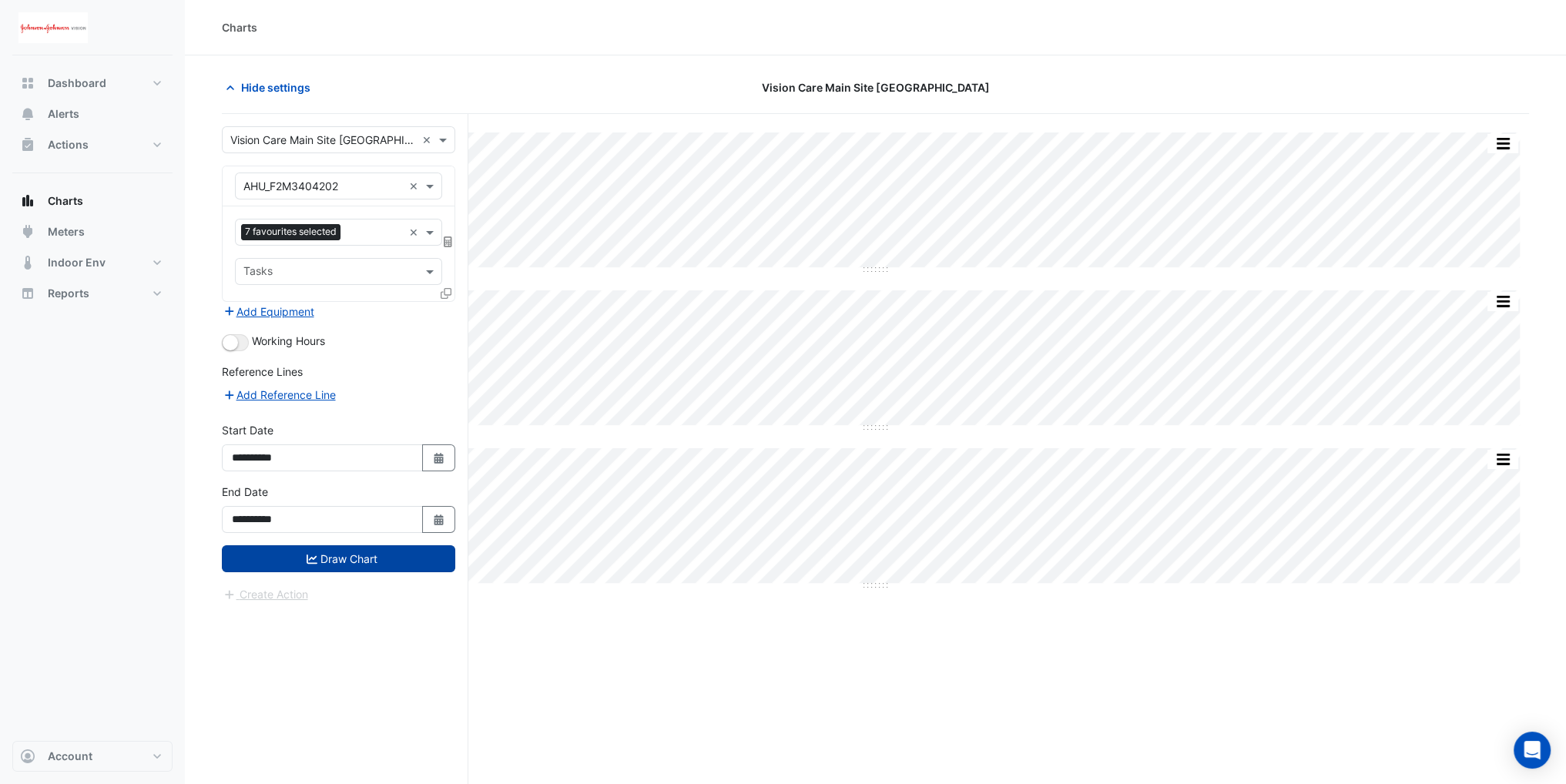
click at [353, 558] on button "Draw Chart" at bounding box center [339, 558] width 234 height 27
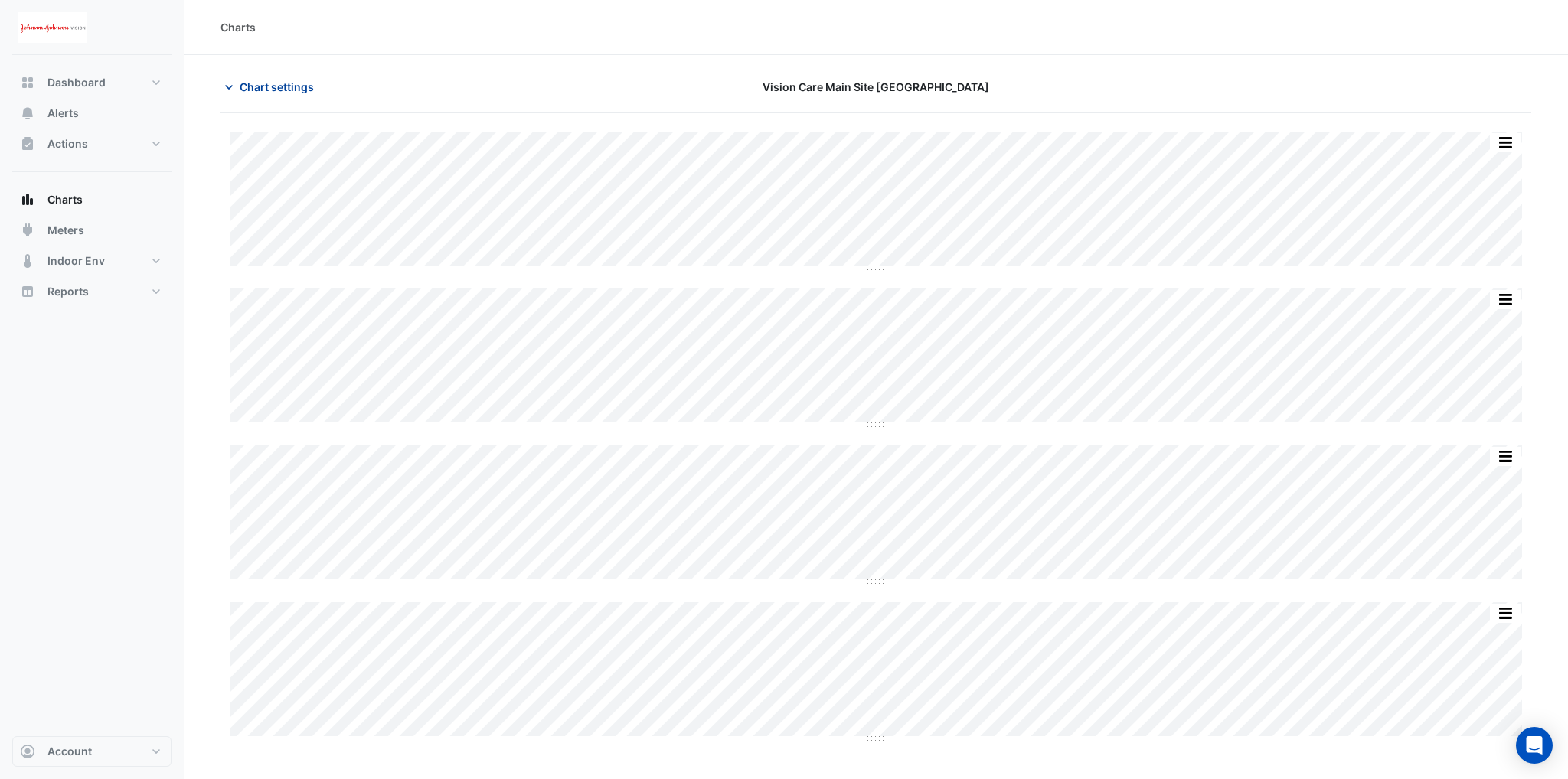
click at [236, 85] on icon "button" at bounding box center [228, 87] width 15 height 15
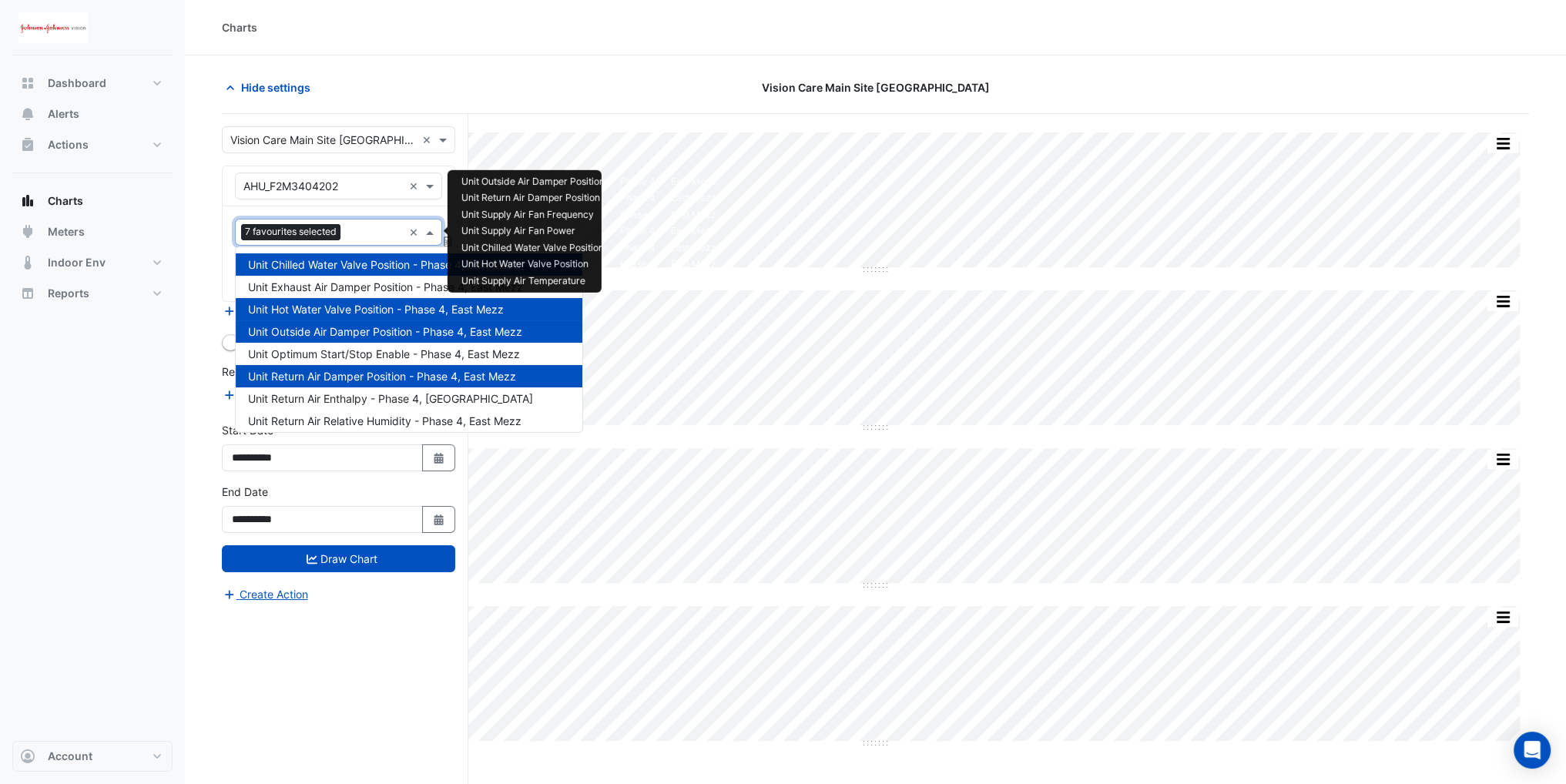
click at [357, 228] on input "text" at bounding box center [374, 234] width 56 height 16
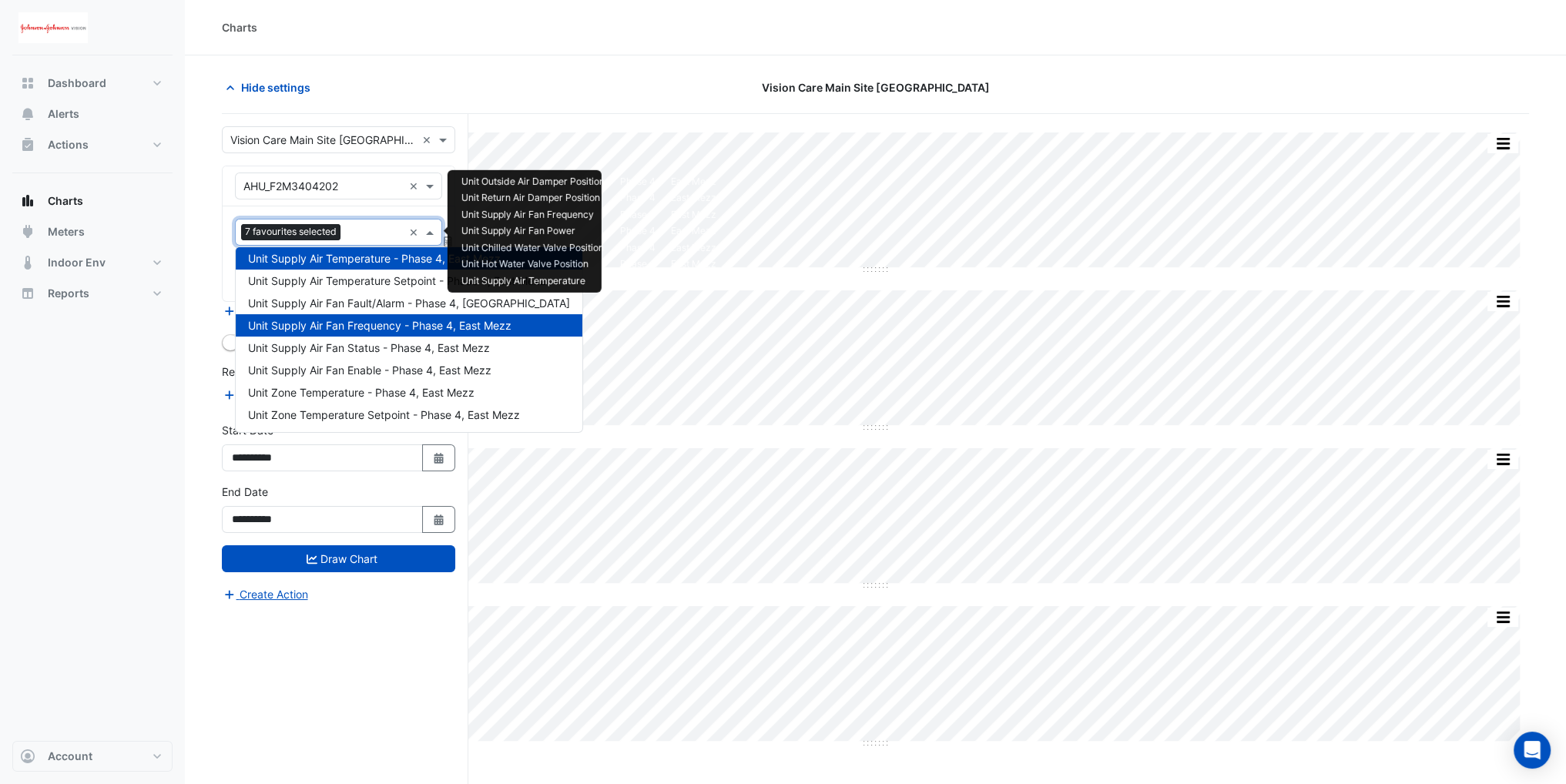
click at [357, 228] on input "text" at bounding box center [374, 234] width 56 height 16
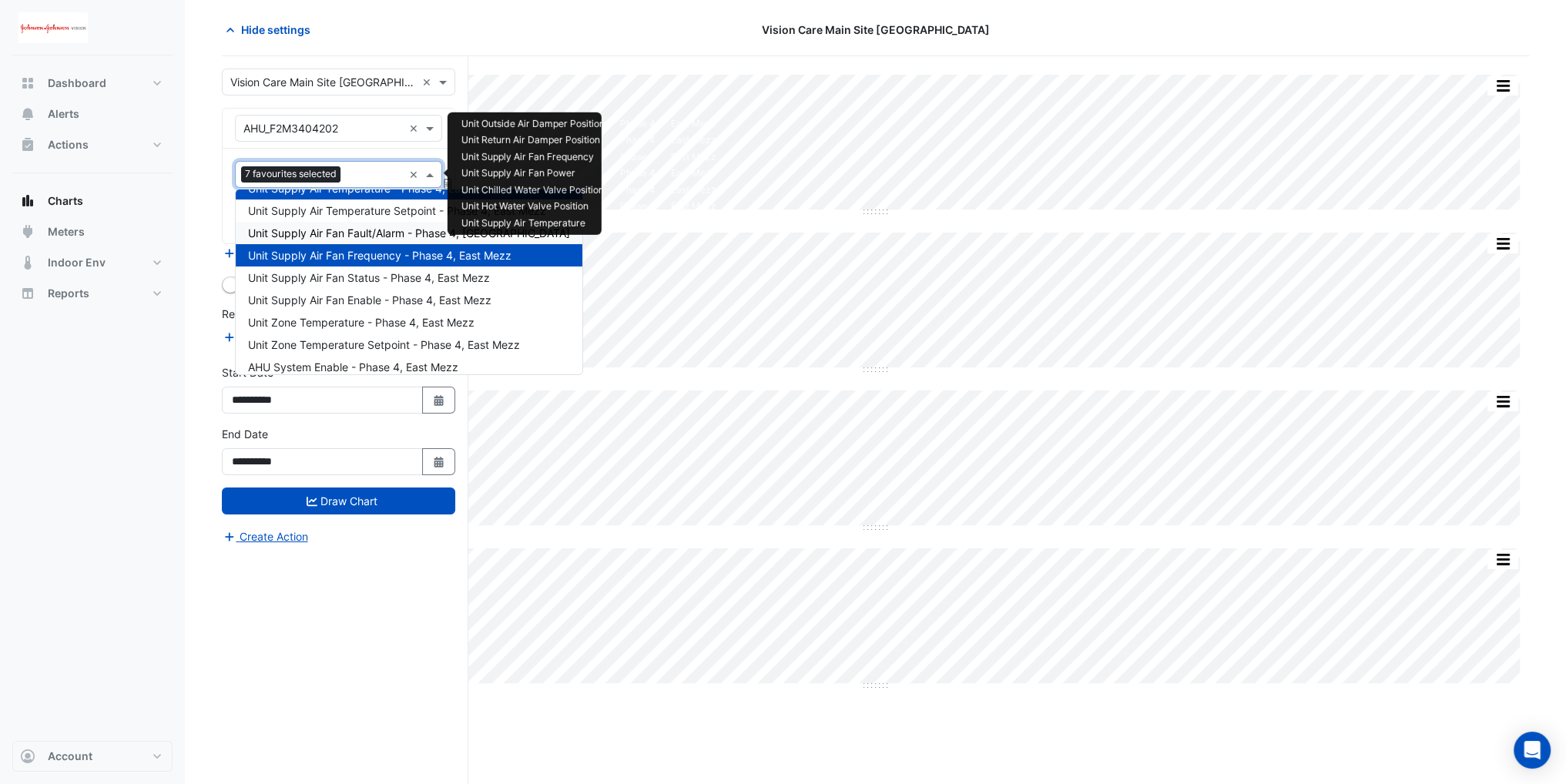
scroll to position [55, 0]
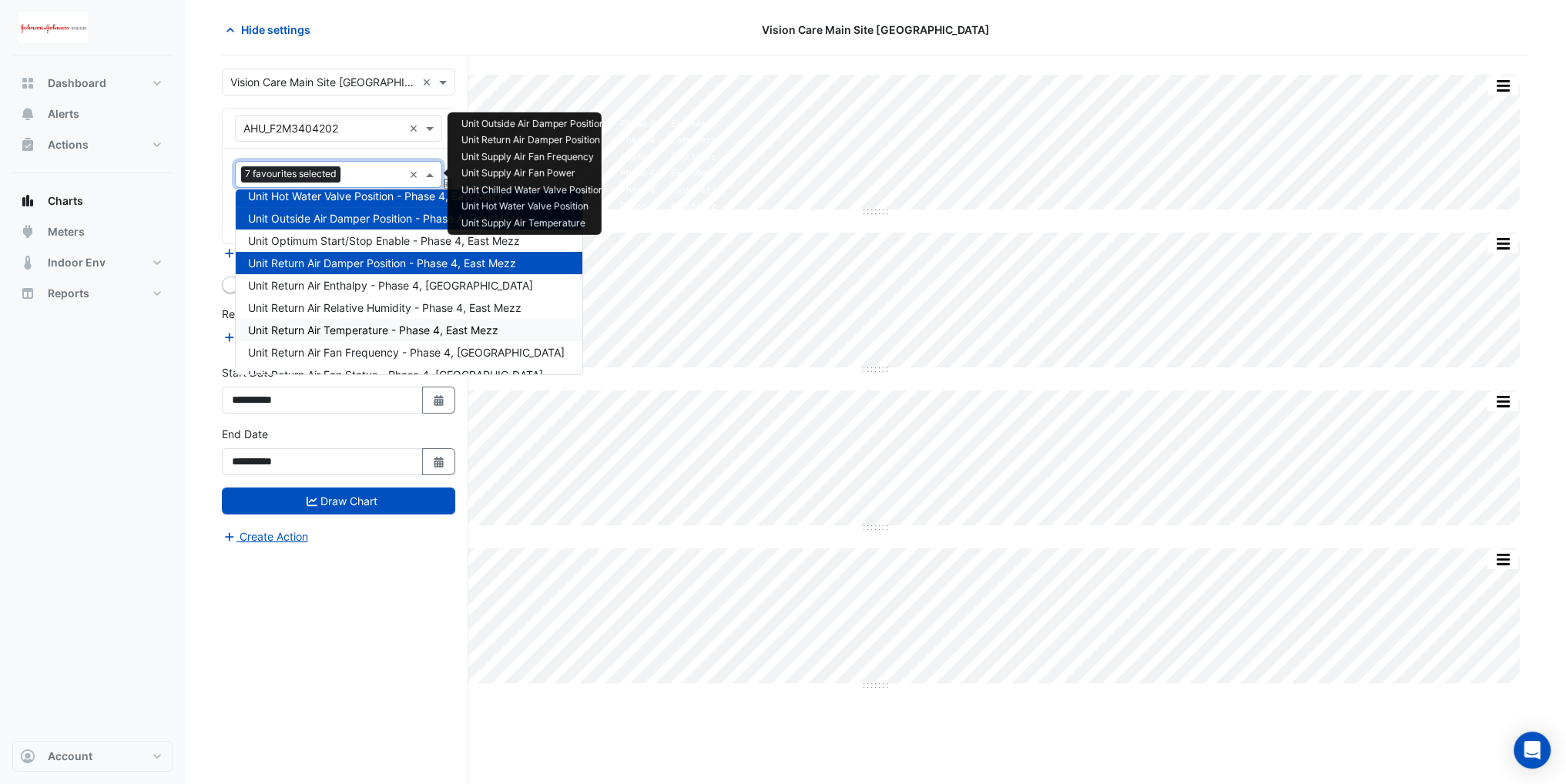
click at [344, 334] on span "Unit Return Air Temperature - Phase 4, East Mezz" at bounding box center [373, 330] width 250 height 13
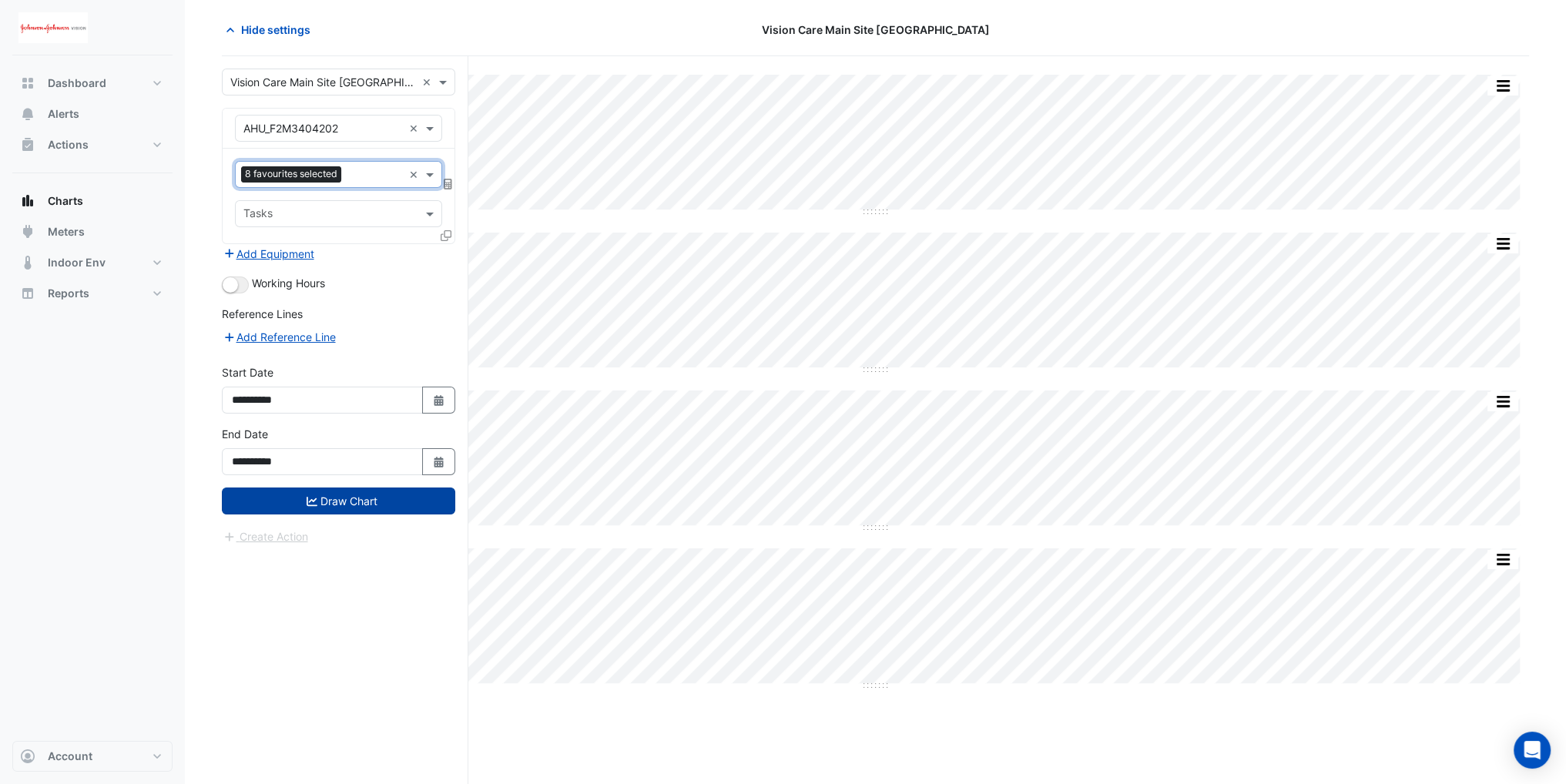
click at [351, 498] on button "Draw Chart" at bounding box center [339, 501] width 234 height 27
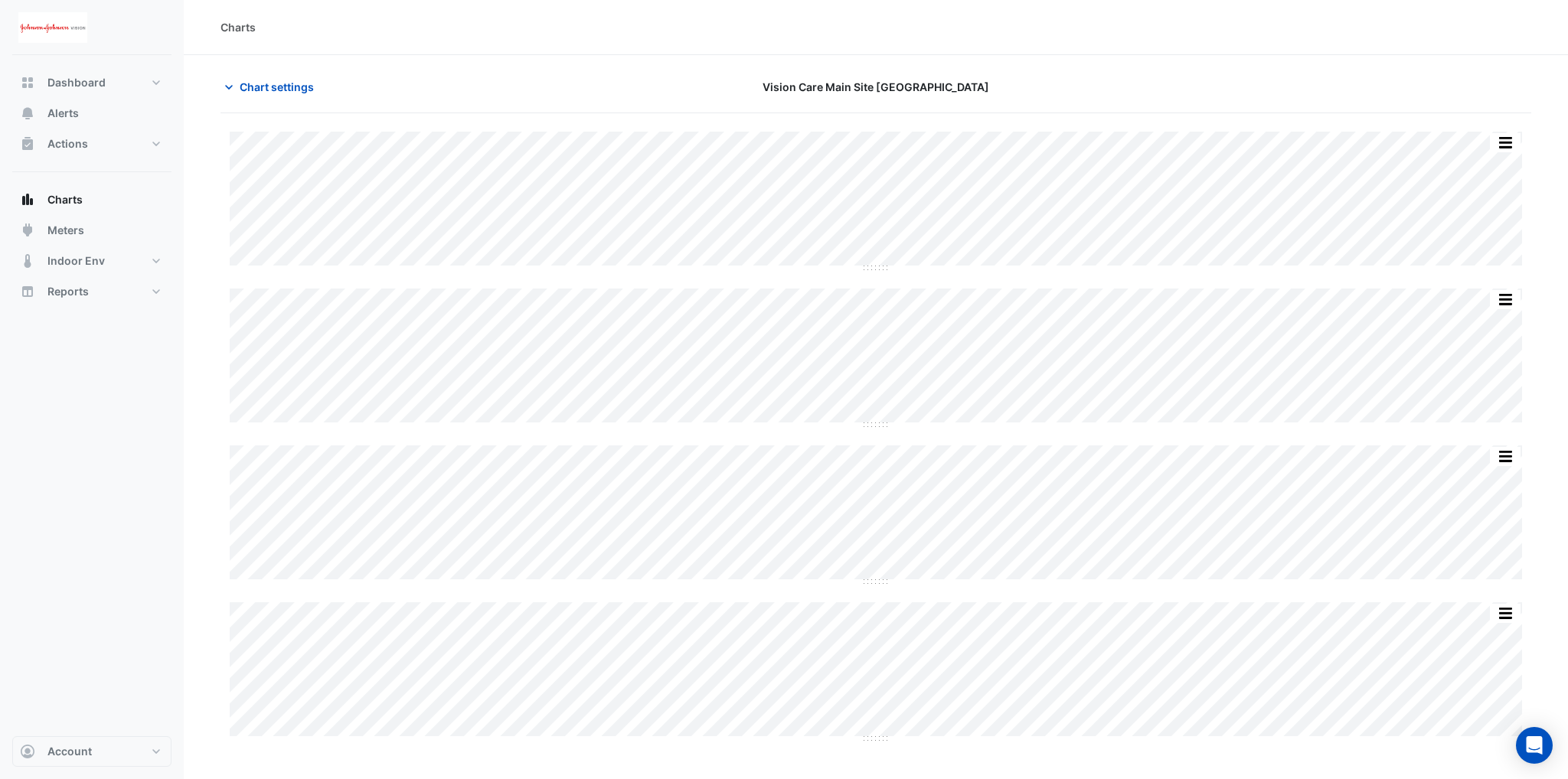
click at [218, 82] on div "Chart settings" at bounding box center [432, 86] width 443 height 27
click at [231, 92] on icon "button" at bounding box center [228, 87] width 15 height 15
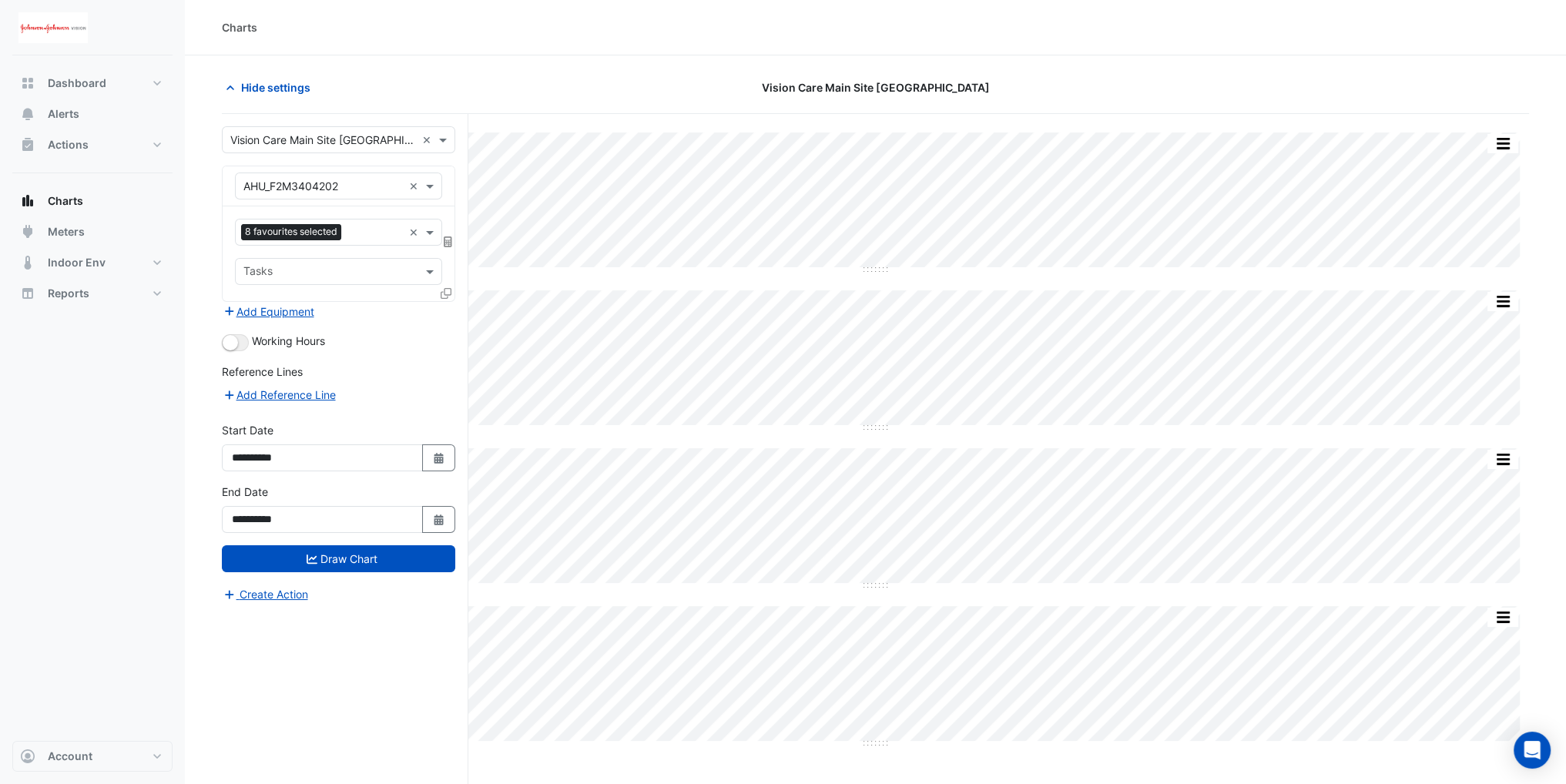
click at [347, 230] on input "text" at bounding box center [375, 234] width 55 height 16
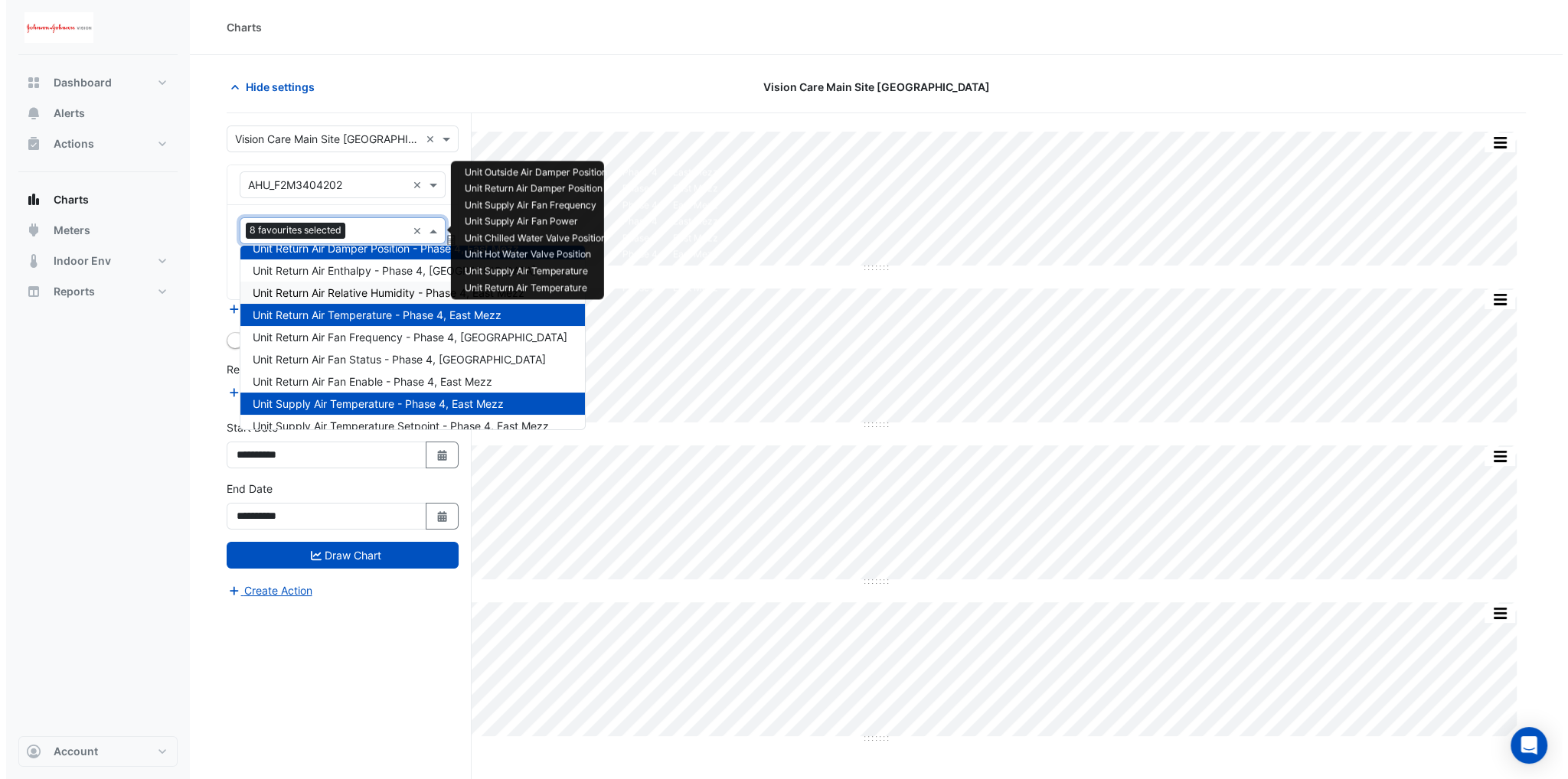
scroll to position [153, 0]
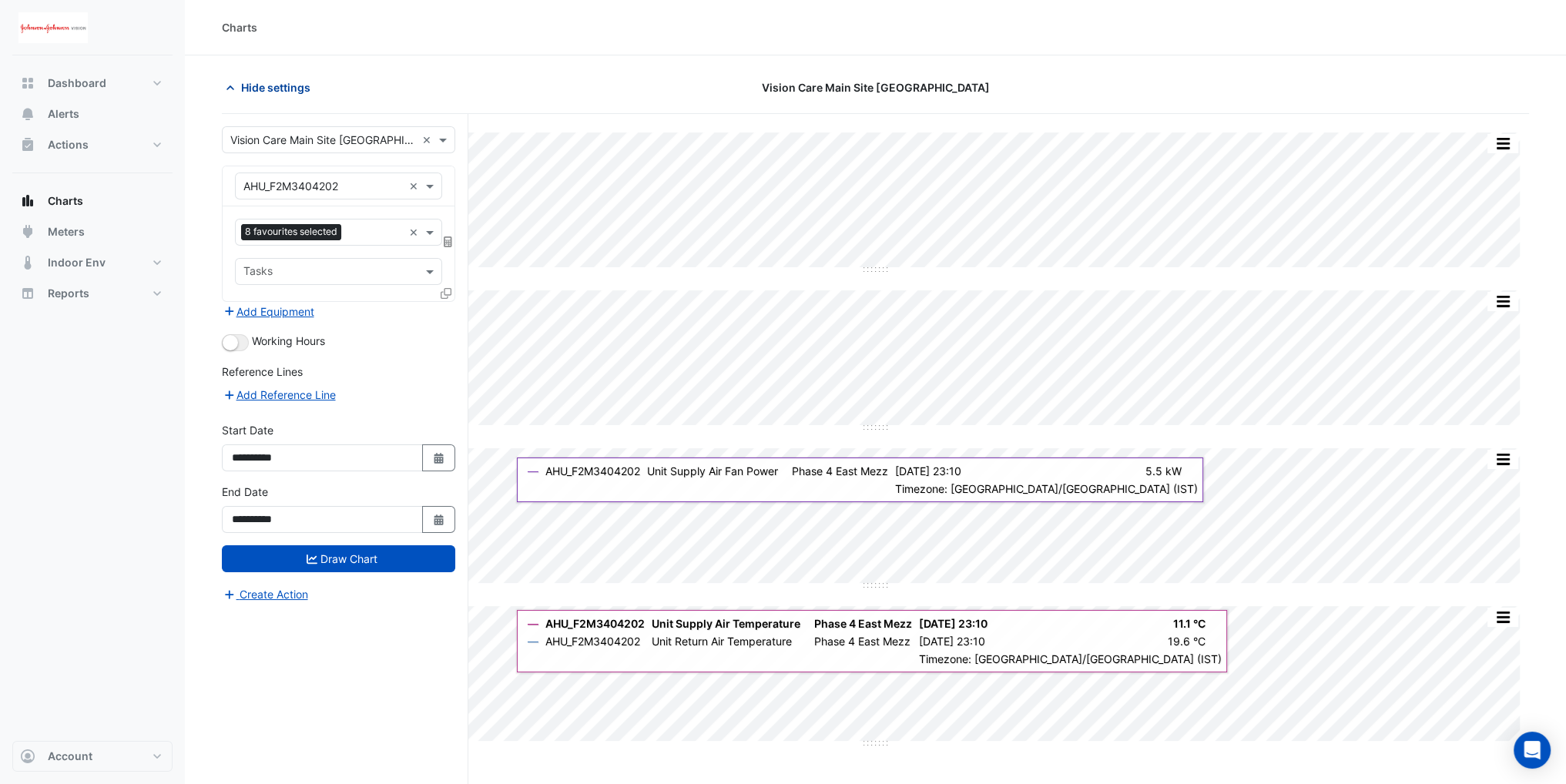
click at [232, 86] on icon "button" at bounding box center [230, 88] width 15 height 15
